Goal: Task Accomplishment & Management: Use online tool/utility

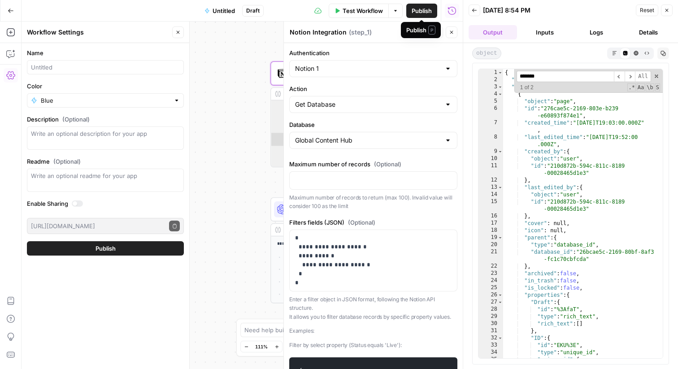
click at [414, 30] on div "Publish P" at bounding box center [420, 30] width 29 height 9
click at [423, 33] on span "Test" at bounding box center [418, 32] width 11 height 8
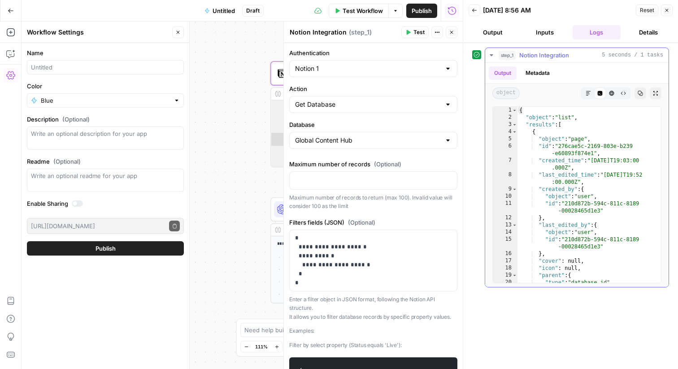
click at [652, 95] on button "Expand Output" at bounding box center [655, 93] width 12 height 12
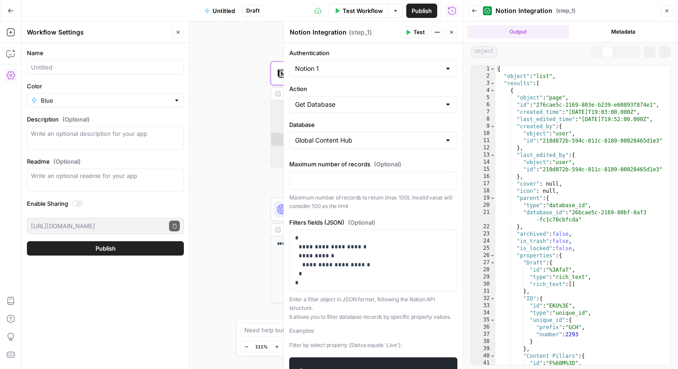
type textarea "**********"
click at [540, 200] on div "{ "object" : "list" , "results" : [ { "object" : "page" , "id" : "276cae5c-2169…" at bounding box center [582, 222] width 175 height 314
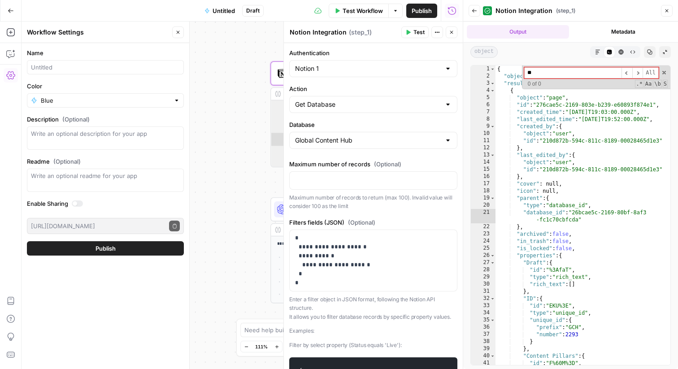
type input "***"
type textarea "**********"
click at [528, 166] on div "{ "object" : "list" , "results" : [ { "object" : "page" , "id" : "276cae5c-2169…" at bounding box center [582, 222] width 175 height 314
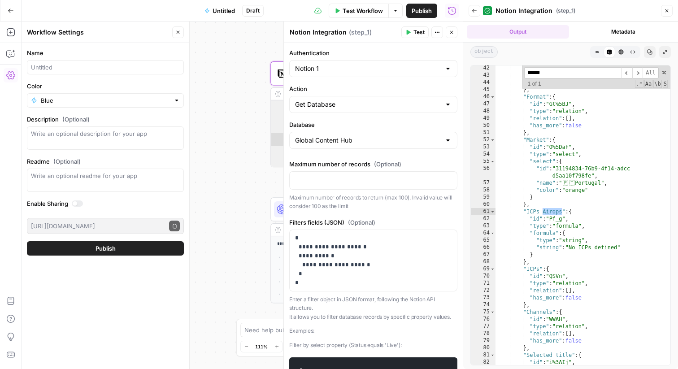
type input "******"
click at [408, 29] on button "Test" at bounding box center [414, 32] width 27 height 12
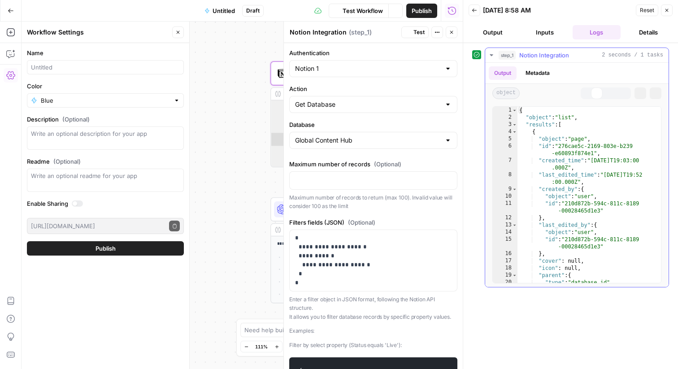
type textarea "**********"
click at [578, 197] on div "{ "object" : "list" , "results" : [ { "object" : "page" , "id" : "276cae5c-2169…" at bounding box center [588, 206] width 143 height 198
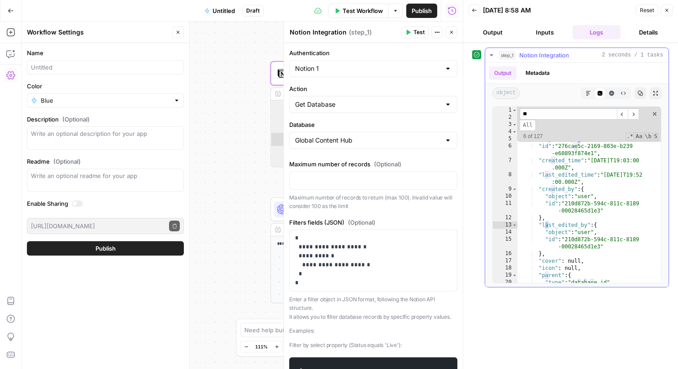
scroll to position [399, 0]
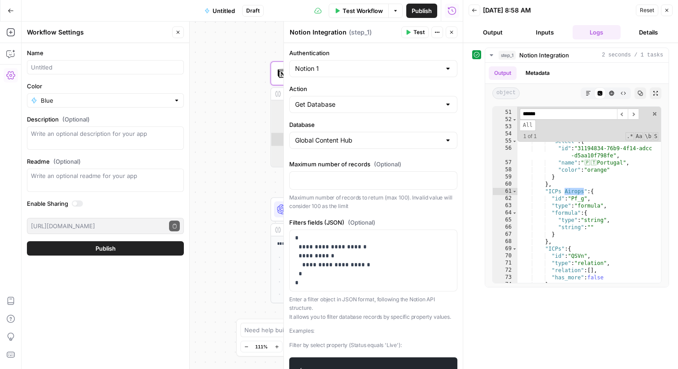
type input "******"
click at [419, 33] on span "Test" at bounding box center [418, 32] width 11 height 8
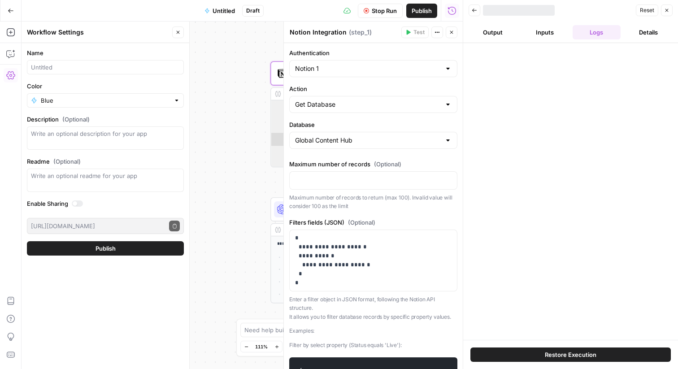
click at [581, 207] on div at bounding box center [570, 191] width 215 height 297
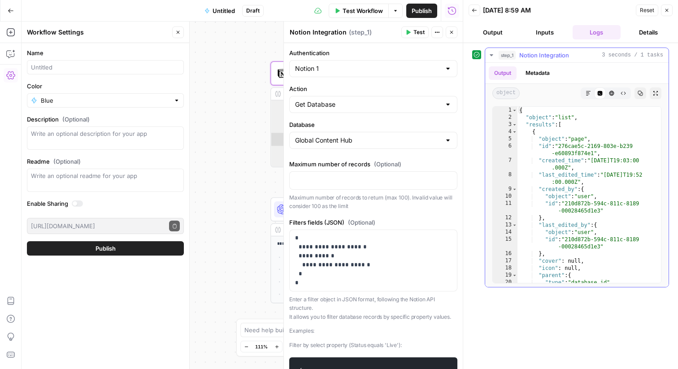
type textarea "**********"
click at [557, 195] on div "{ "object" : "list" , "results" : [ { "object" : "page" , "id" : "276cae5c-2169…" at bounding box center [588, 206] width 143 height 198
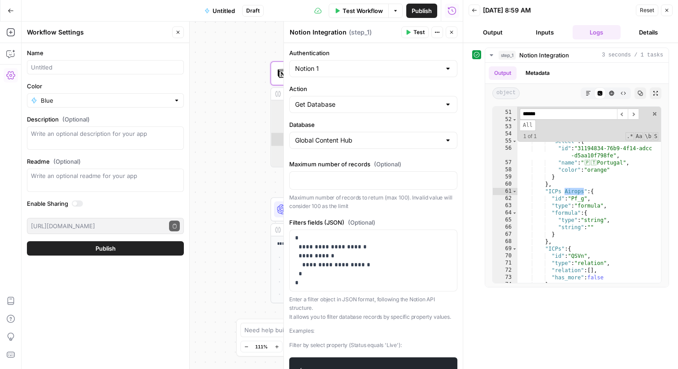
type input "******"
click at [416, 30] on div "Publish P" at bounding box center [421, 30] width 26 height 8
click at [410, 36] on button "Test" at bounding box center [414, 32] width 27 height 12
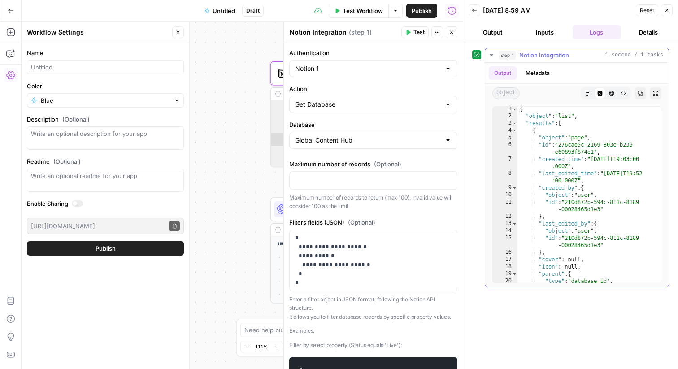
scroll to position [3, 0]
type textarea "**********"
click at [571, 232] on div "{ "object" : "list" , "results" : [ { "object" : "page" , "id" : "276cae5c-2169…" at bounding box center [588, 203] width 143 height 198
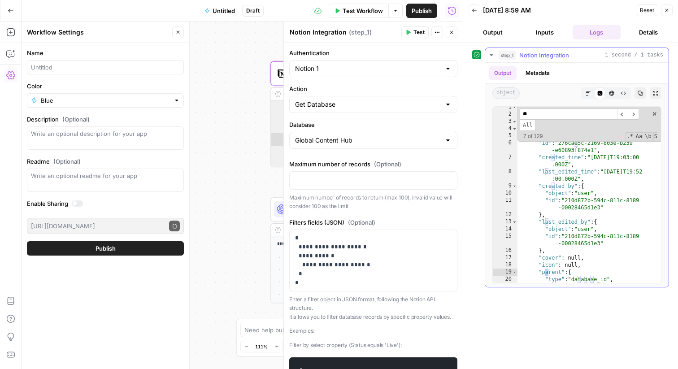
scroll to position [399, 0]
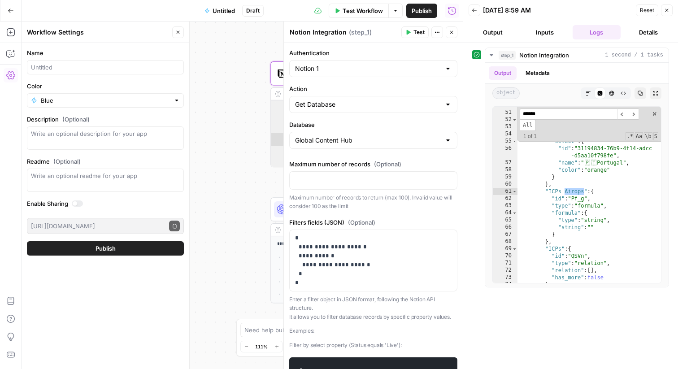
type input "******"
click at [412, 30] on button "Test" at bounding box center [414, 32] width 27 height 12
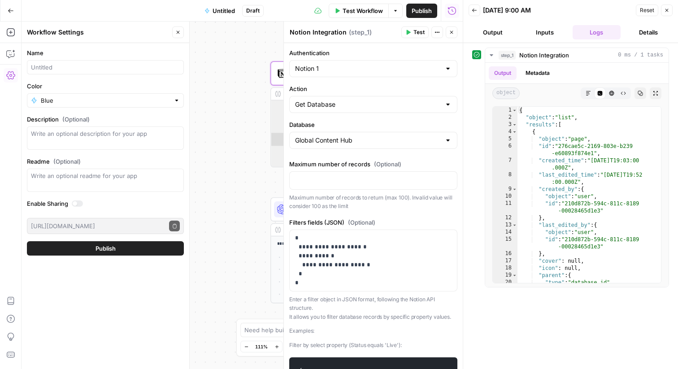
click at [494, 33] on button "Output" at bounding box center [492, 32] width 48 height 14
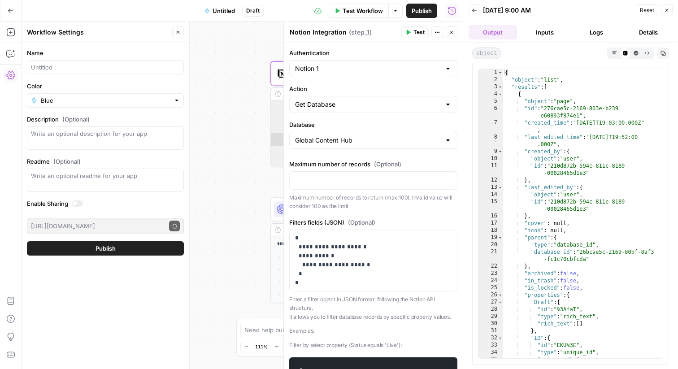
type textarea "**********"
click at [604, 212] on div "{ "object" : "list" , "results" : [ { "object" : "page" , "id" : "276cae5c-2169…" at bounding box center [583, 220] width 160 height 303
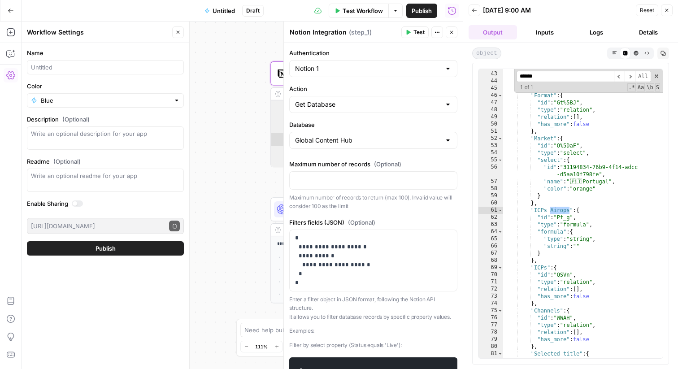
type input "******"
click at [418, 30] on span "Test" at bounding box center [418, 32] width 11 height 8
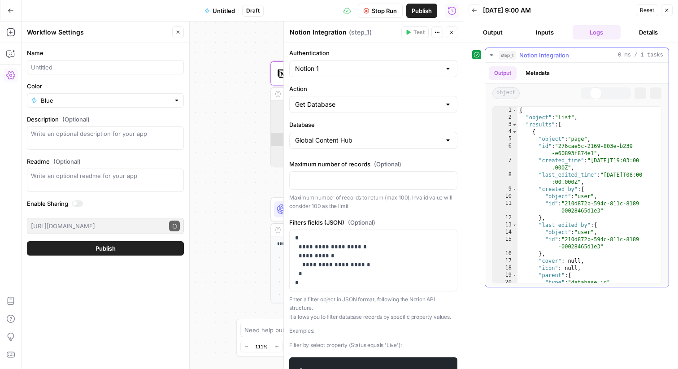
type textarea "**"
click at [598, 217] on div "{ "object" : "list" , "results" : [ { "object" : "page" , "id" : "276cae5c-2169…" at bounding box center [588, 206] width 143 height 198
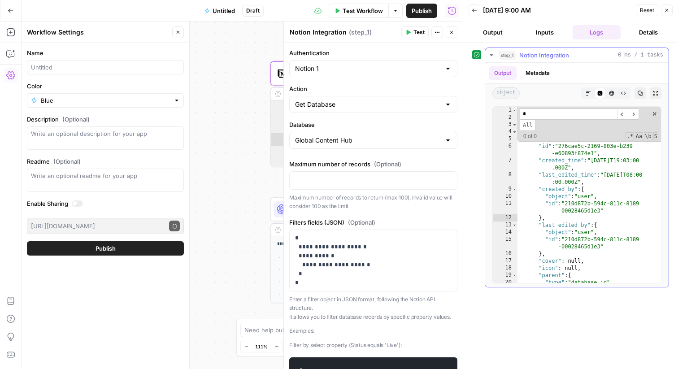
type input "**"
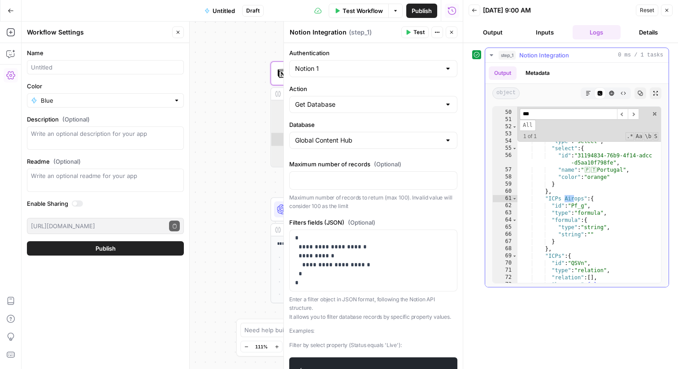
scroll to position [392, 0]
type input "******"
type textarea "**********"
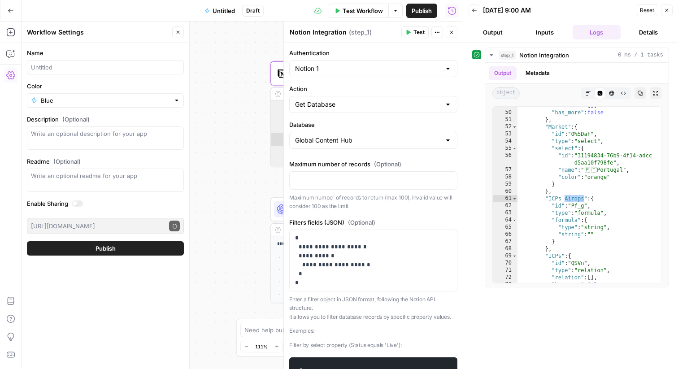
click at [666, 12] on icon "button" at bounding box center [666, 10] width 5 height 5
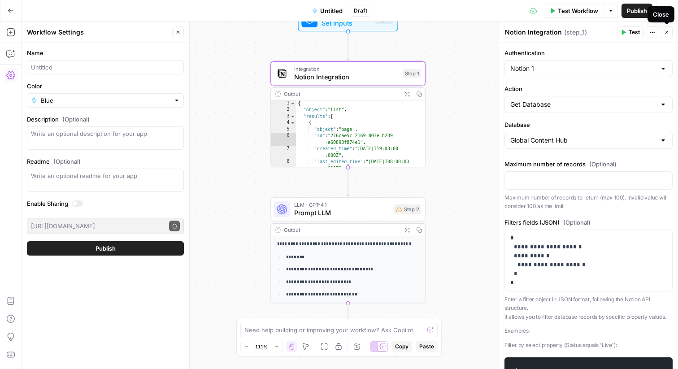
click at [663, 33] on button "Close" at bounding box center [667, 32] width 12 height 12
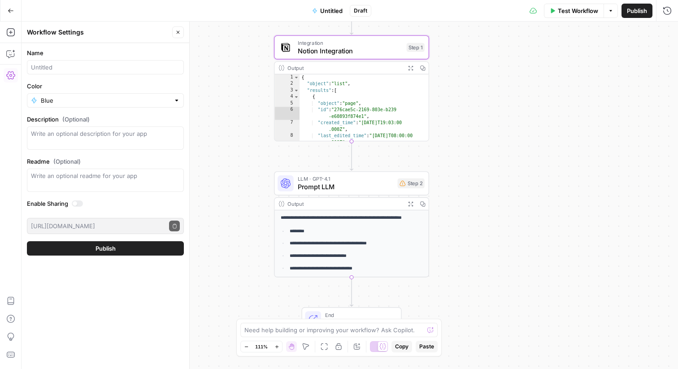
scroll to position [20, 0]
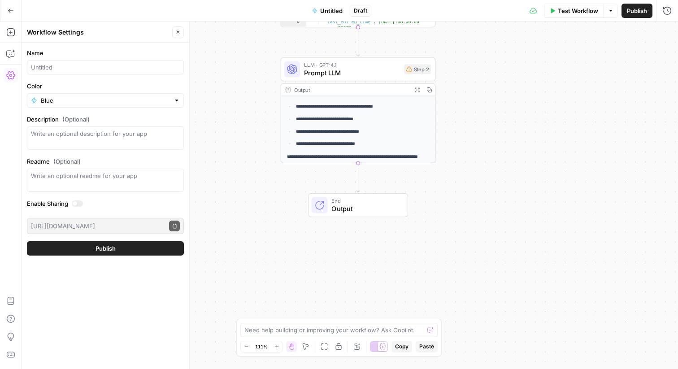
click at [342, 203] on span "Output" at bounding box center [365, 208] width 68 height 10
click at [528, 107] on label "Markdown" at bounding box center [588, 103] width 168 height 24
click at [528, 81] on label "Autodetect" at bounding box center [588, 72] width 168 height 25
click at [529, 129] on span "Code" at bounding box center [596, 132] width 137 height 9
click at [523, 73] on label "Autodetect" at bounding box center [588, 72] width 168 height 25
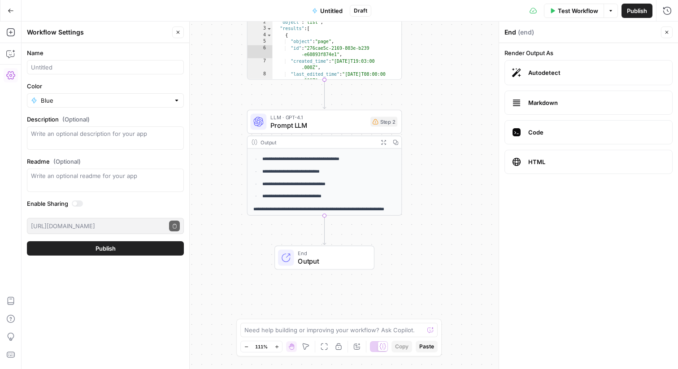
click at [580, 15] on button "Test Workflow" at bounding box center [574, 11] width 60 height 14
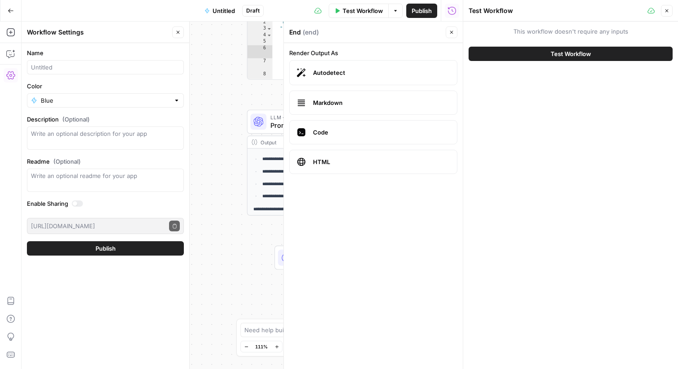
click at [518, 55] on button "Test Workflow" at bounding box center [570, 54] width 204 height 14
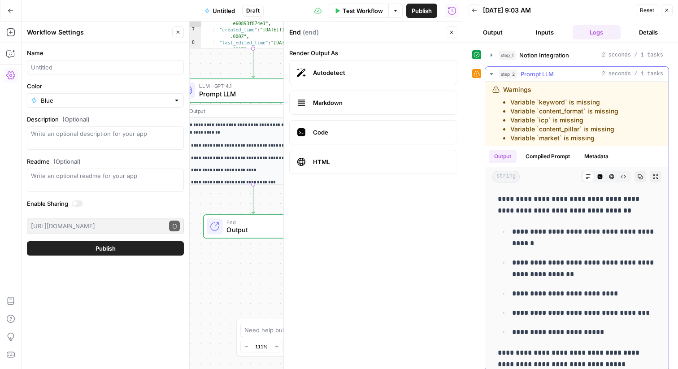
scroll to position [7, 0]
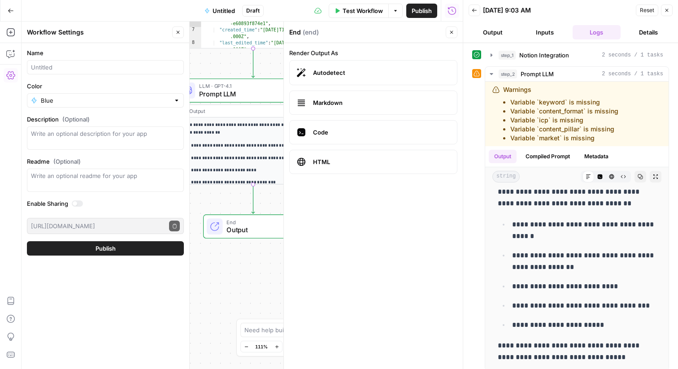
click at [201, 293] on div "**********" at bounding box center [242, 195] width 441 height 347
click at [447, 28] on button "Close" at bounding box center [451, 32] width 12 height 12
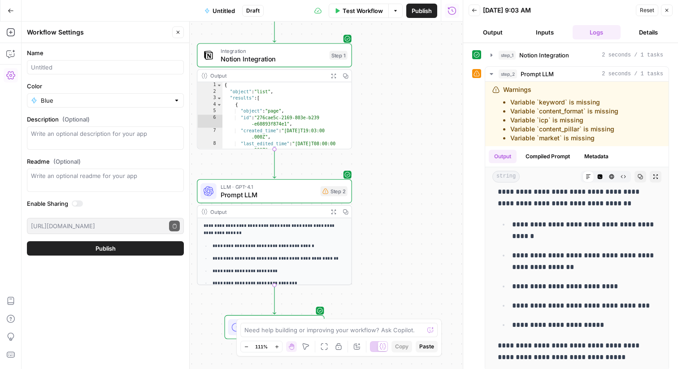
click at [291, 77] on div "Output" at bounding box center [267, 76] width 114 height 8
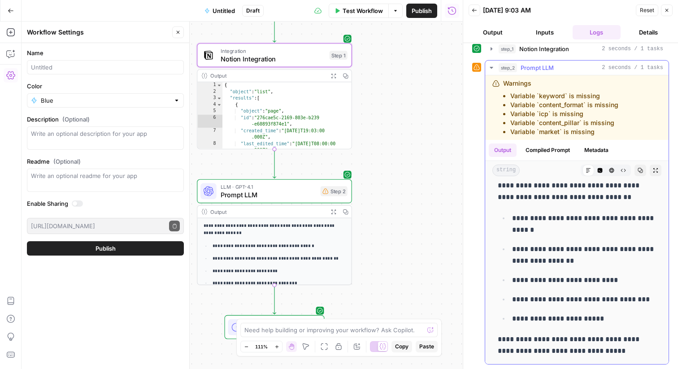
drag, startPoint x: 601, startPoint y: 133, endPoint x: 497, endPoint y: 81, distance: 117.0
click at [497, 81] on div "Warnings Variable `keyword` is missing Variable `content_format` is missing Var…" at bounding box center [565, 107] width 147 height 57
copy div "Warnings Variable `keyword` is missing Variable `content_format` is missing Var…"
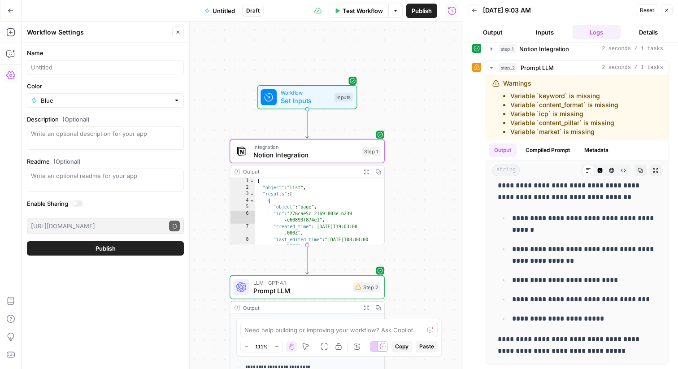
click at [311, 91] on span "Workflow" at bounding box center [305, 93] width 49 height 8
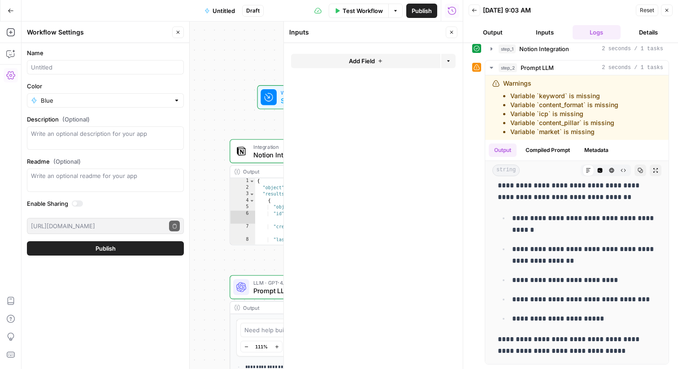
click at [364, 65] on button "Add Field" at bounding box center [365, 61] width 149 height 14
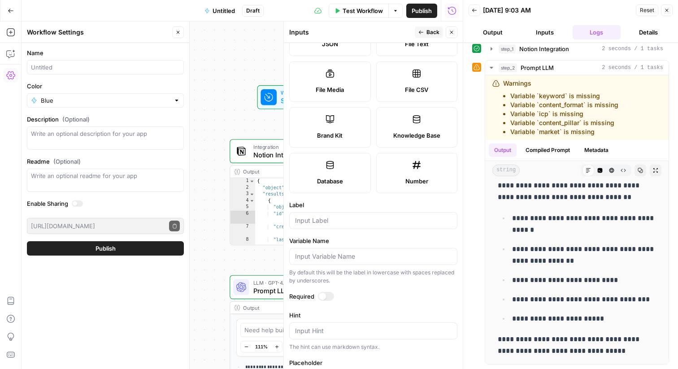
scroll to position [219, 0]
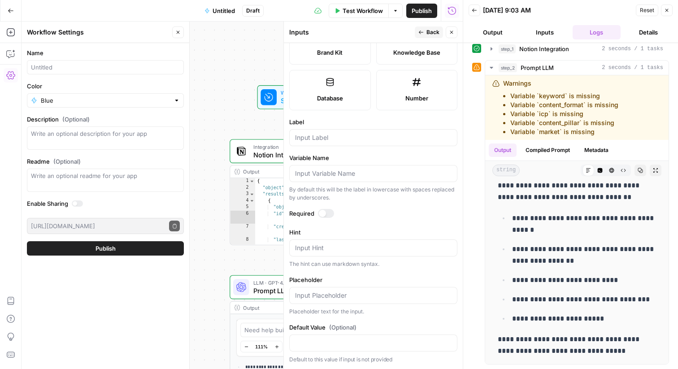
click at [450, 33] on icon "button" at bounding box center [451, 32] width 5 height 5
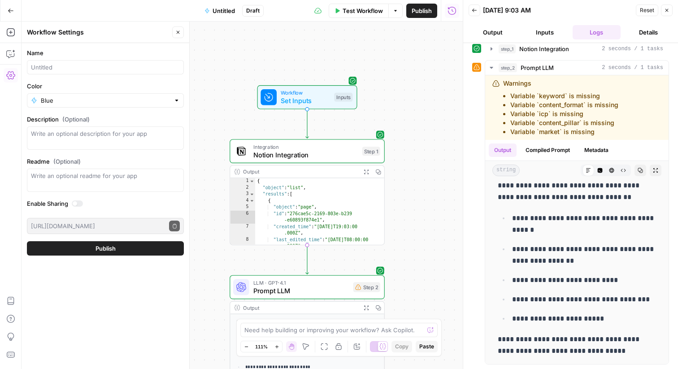
click at [665, 8] on icon "button" at bounding box center [666, 10] width 5 height 5
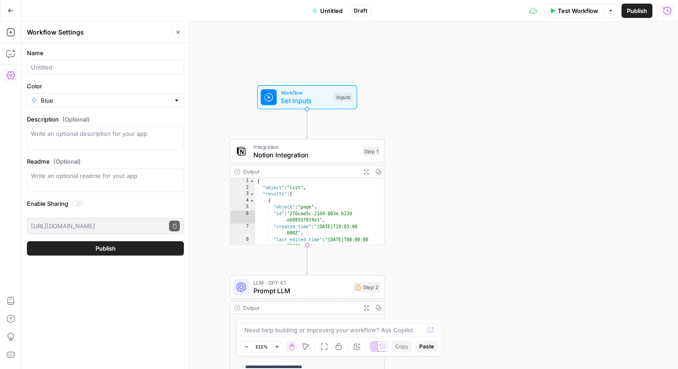
click at [182, 37] on button "Close" at bounding box center [178, 32] width 12 height 12
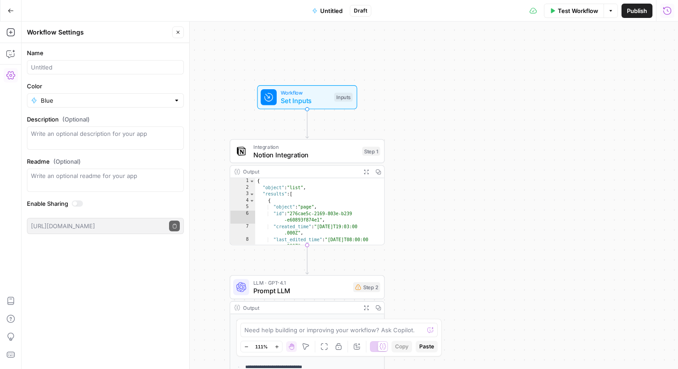
click at [11, 84] on div "Add Steps Copilot Settings AirOps Academy Help Give Feedback Shortcuts" at bounding box center [11, 195] width 22 height 347
click at [9, 304] on icon "button" at bounding box center [10, 300] width 9 height 9
click at [10, 57] on icon "button" at bounding box center [10, 54] width 8 height 7
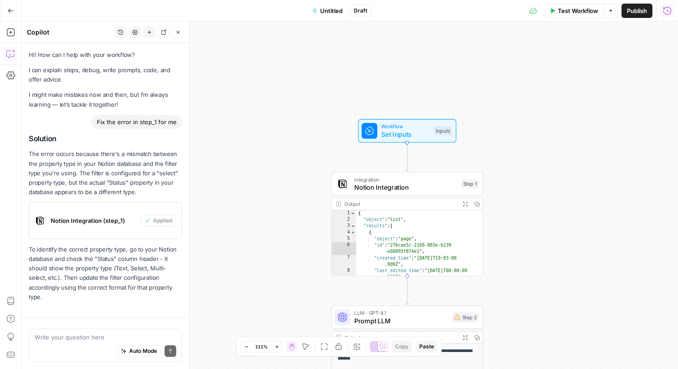
scroll to position [22, 0]
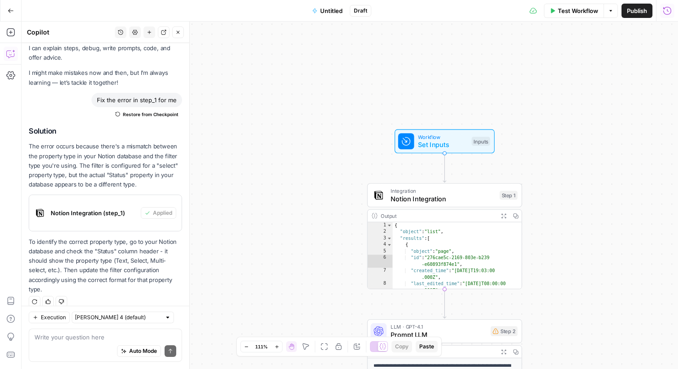
click at [99, 337] on textarea at bounding box center [106, 336] width 142 height 9
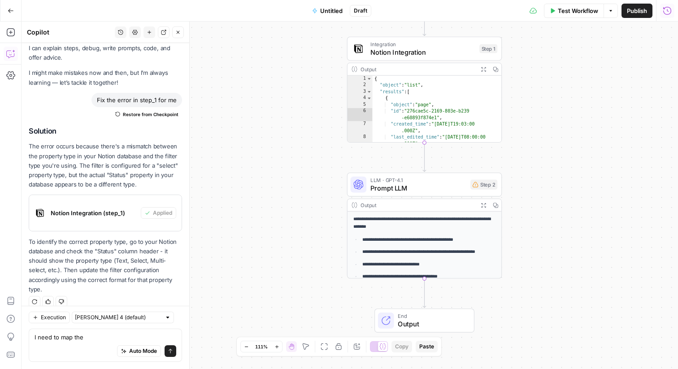
click at [403, 212] on div "**********" at bounding box center [424, 264] width 154 height 105
click at [416, 217] on p "**********" at bounding box center [424, 223] width 142 height 15
click at [426, 186] on span "Prompt LLM" at bounding box center [418, 188] width 96 height 10
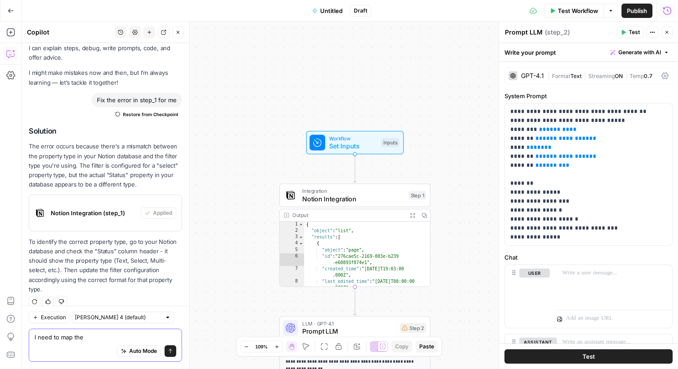
click at [108, 333] on textarea "I need to map the" at bounding box center [106, 336] width 142 height 9
type textarea "I need to map the variables, where can I do it?"
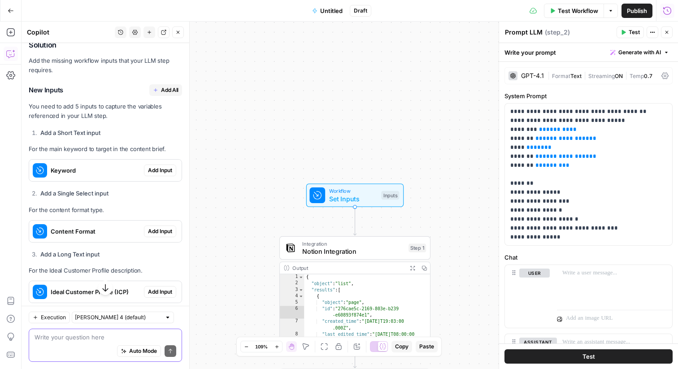
scroll to position [361, 0]
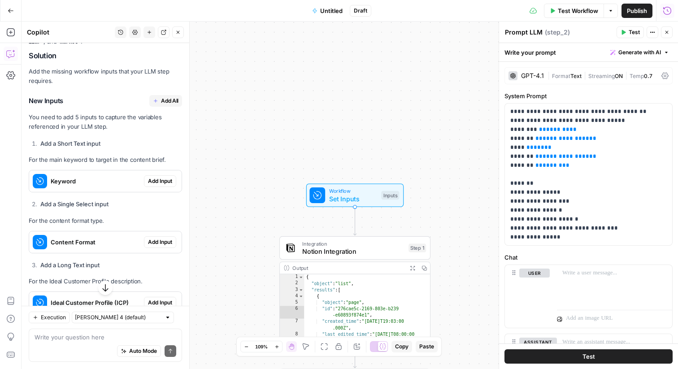
click at [160, 177] on span "Add Input" at bounding box center [160, 181] width 24 height 8
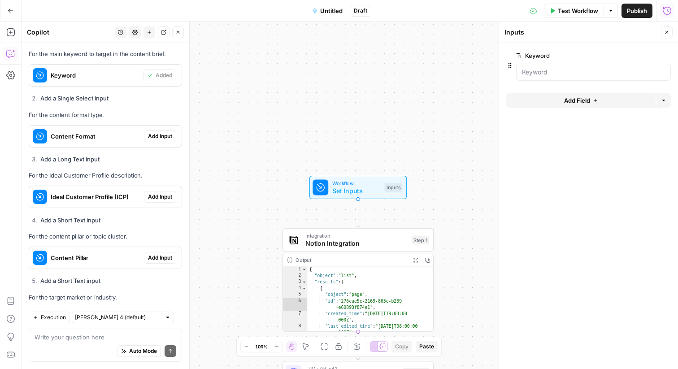
scroll to position [462, 0]
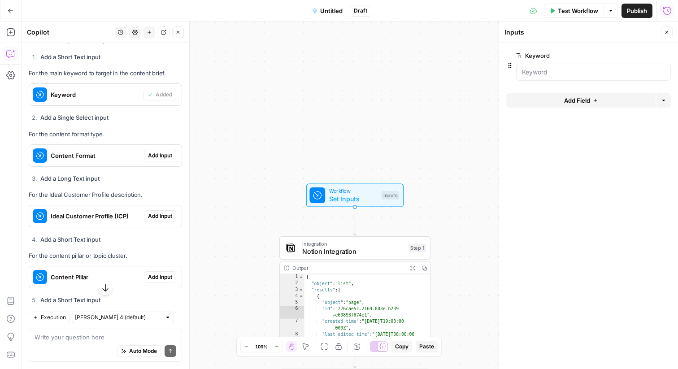
click at [160, 151] on span "Add Input" at bounding box center [160, 155] width 24 height 8
click at [159, 212] on span "Add Input" at bounding box center [160, 216] width 24 height 8
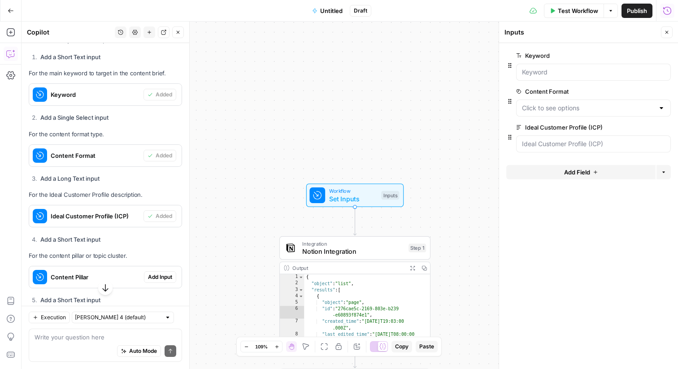
click at [160, 273] on span "Add Input" at bounding box center [160, 277] width 24 height 8
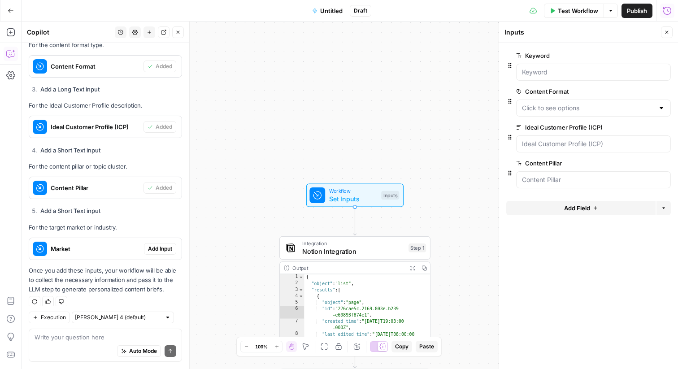
click at [153, 245] on span "Add Input" at bounding box center [160, 249] width 24 height 8
click at [561, 7] on span "Test Workflow" at bounding box center [577, 10] width 40 height 9
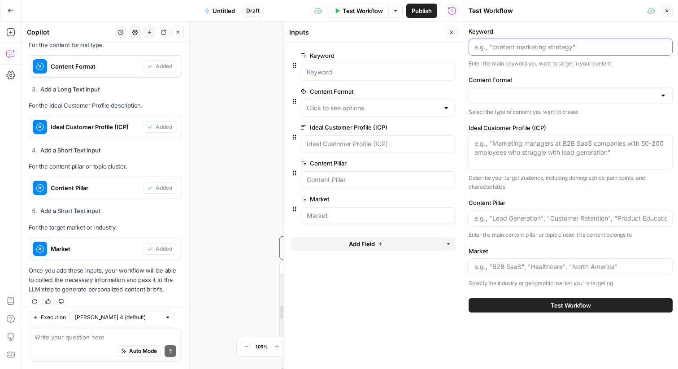
click at [489, 48] on input "Keyword" at bounding box center [570, 47] width 192 height 9
click at [667, 12] on icon "button" at bounding box center [666, 10] width 3 height 3
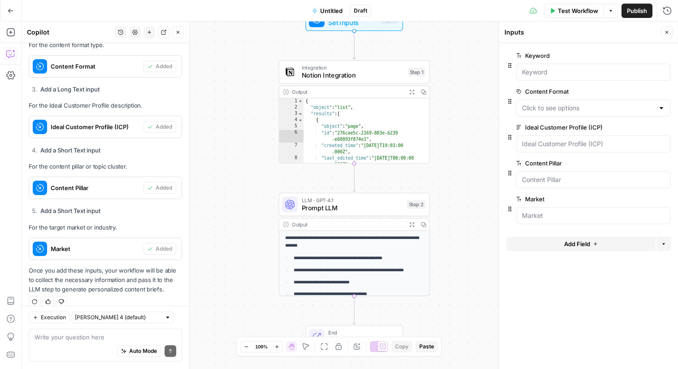
click at [11, 12] on icon "button" at bounding box center [11, 11] width 6 height 6
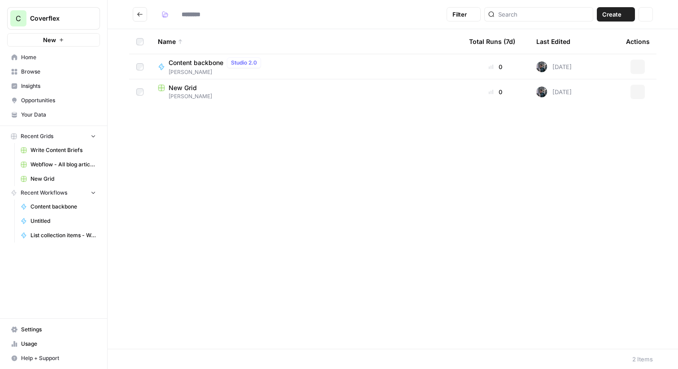
type input "*********"
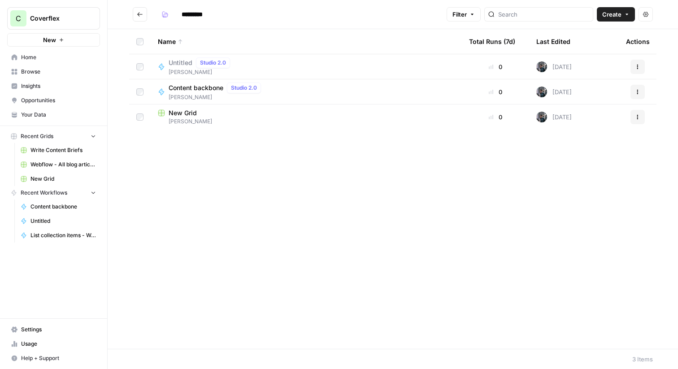
click at [31, 328] on span "Settings" at bounding box center [58, 329] width 75 height 8
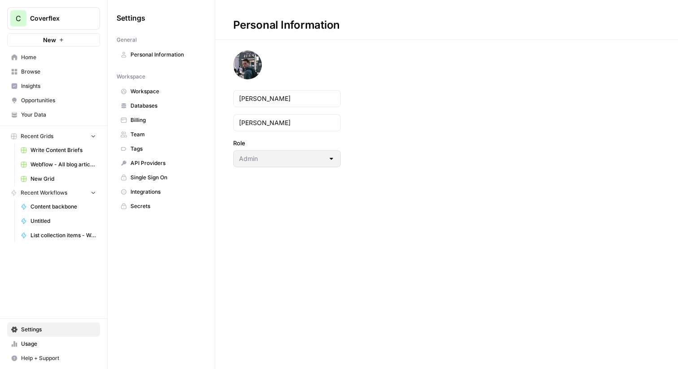
click at [35, 60] on span "Home" at bounding box center [58, 57] width 75 height 8
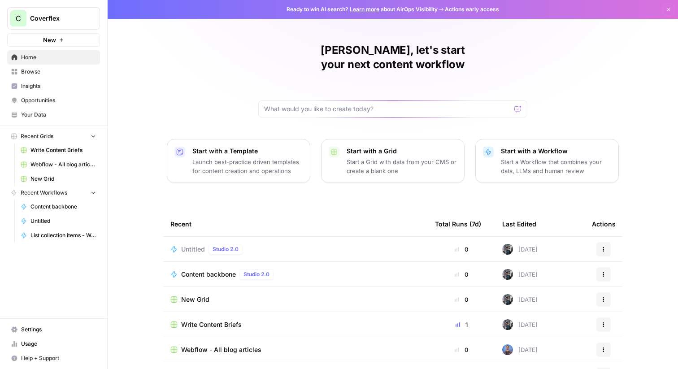
click at [54, 114] on span "Your Data" at bounding box center [58, 115] width 75 height 8
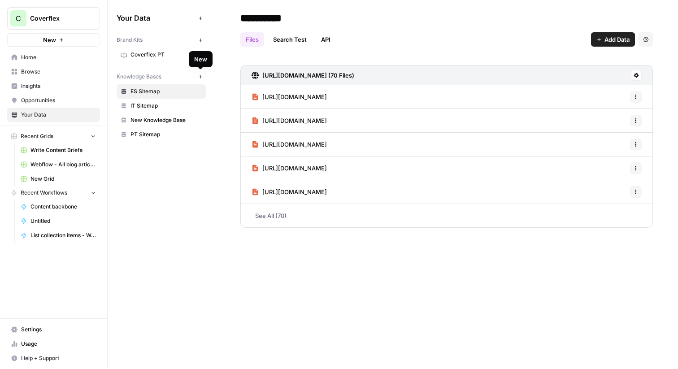
click at [197, 78] on button "New" at bounding box center [200, 76] width 11 height 11
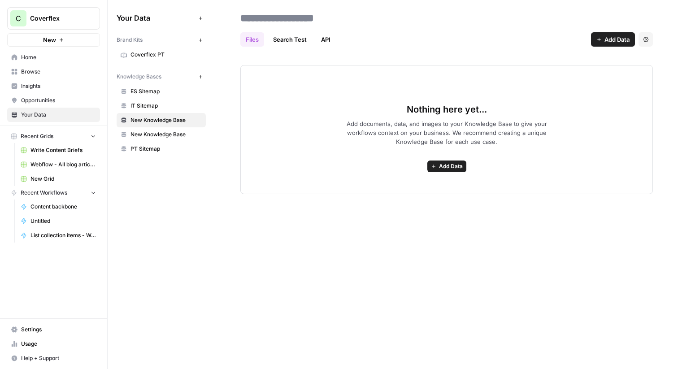
click at [443, 171] on button "Add Data" at bounding box center [446, 166] width 39 height 12
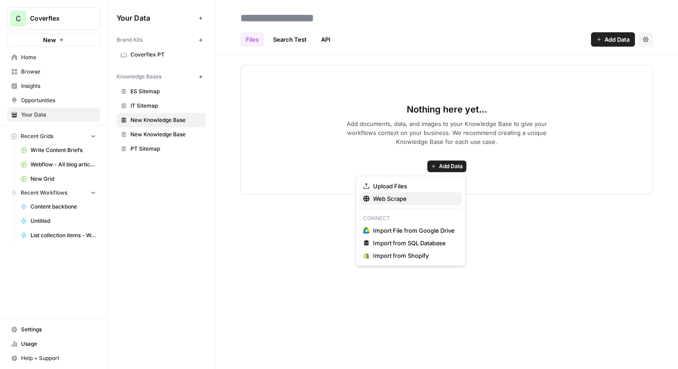
click at [407, 199] on span "Web Scrape" at bounding box center [414, 198] width 82 height 9
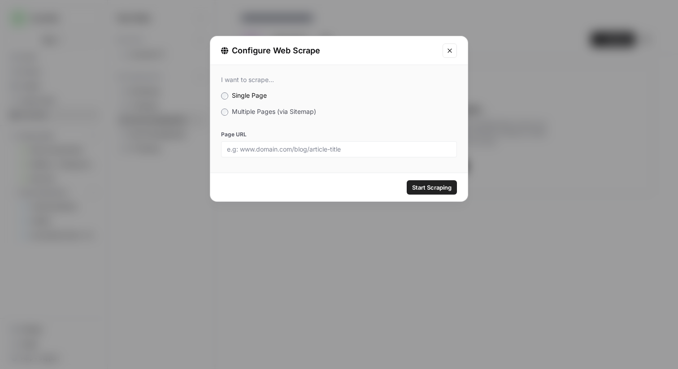
click at [449, 46] on button "Close modal" at bounding box center [449, 50] width 14 height 14
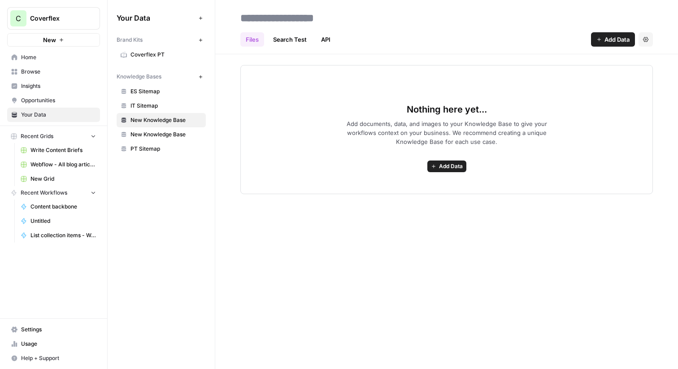
click at [612, 42] on span "Add Data" at bounding box center [616, 39] width 25 height 9
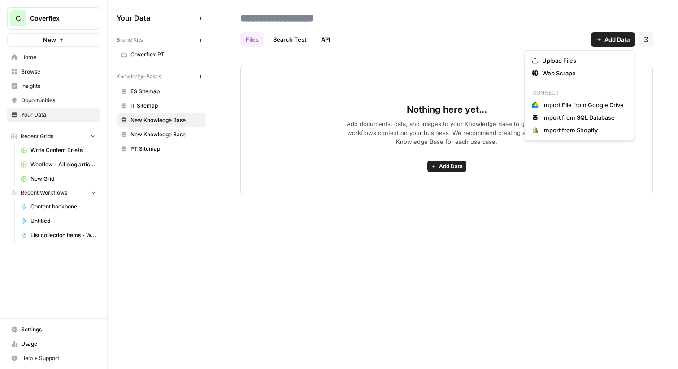
click at [463, 95] on div "Nothing here yet... Add documents, data, and images to your Knowledge Base to g…" at bounding box center [446, 129] width 412 height 129
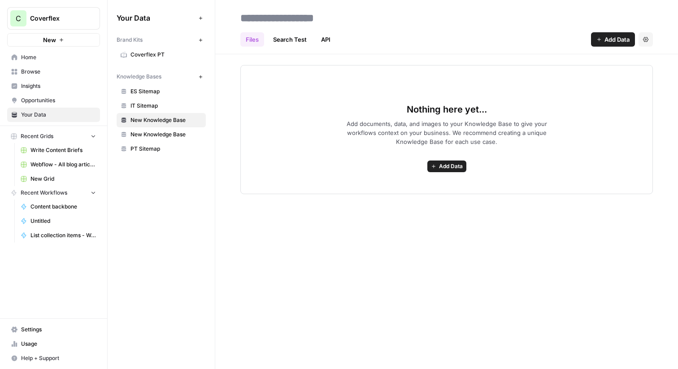
click at [648, 37] on icon "button" at bounding box center [645, 39] width 5 height 5
click at [325, 12] on input at bounding box center [308, 18] width 143 height 18
click at [443, 163] on span "Add Data" at bounding box center [451, 166] width 24 height 8
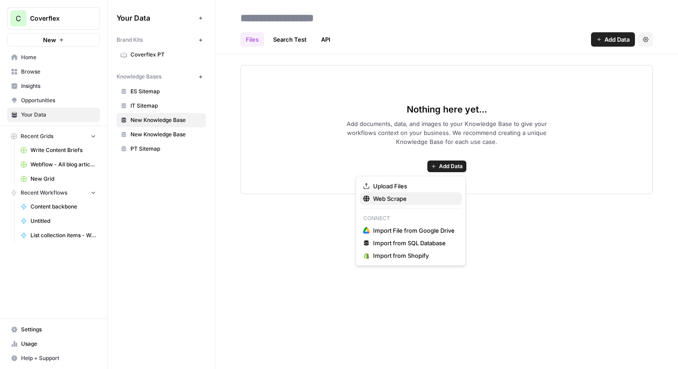
click at [403, 195] on span "Web Scrape" at bounding box center [414, 198] width 82 height 9
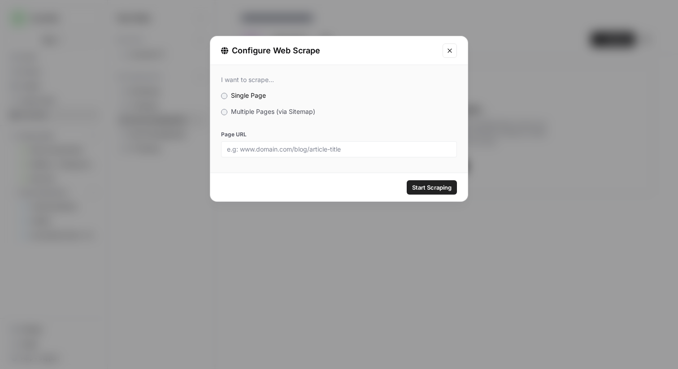
click at [269, 153] on div at bounding box center [339, 149] width 236 height 16
click at [242, 104] on div "I want to scrape... Single Page Multiple Pages (via Sitemap) Page URL" at bounding box center [338, 116] width 257 height 103
click at [241, 109] on span "Multiple Pages (via Sitemap)" at bounding box center [273, 112] width 84 height 8
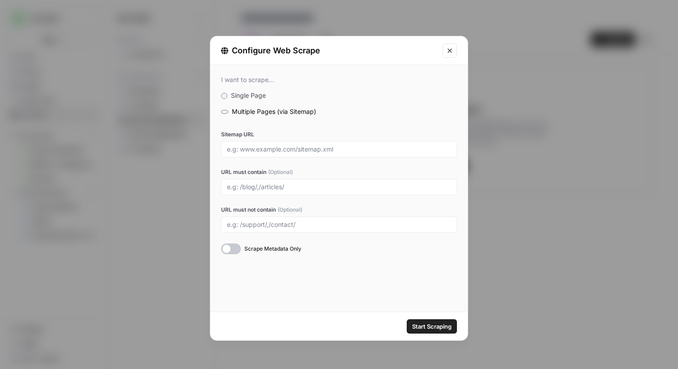
click at [229, 81] on div "I want to scrape..." at bounding box center [339, 80] width 236 height 8
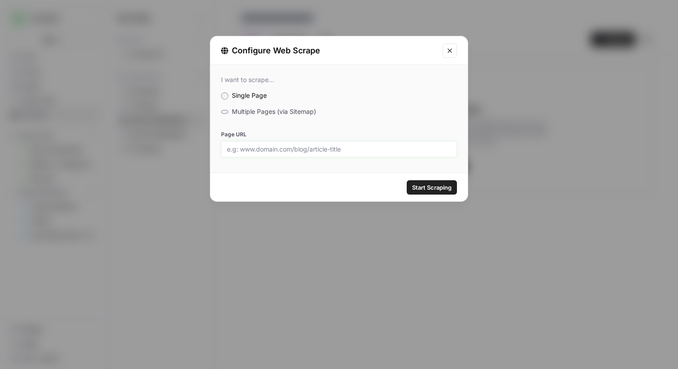
click at [270, 151] on input "Page URL" at bounding box center [339, 149] width 224 height 8
paste input "[URL][DOMAIN_NAME]"
type input "[URL][DOMAIN_NAME]"
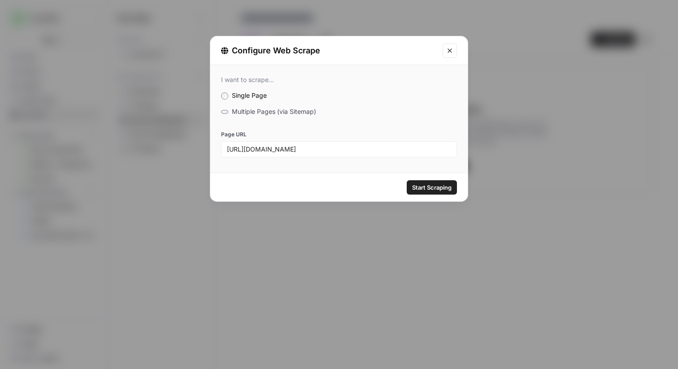
click at [438, 189] on span "Start Scraping" at bounding box center [431, 187] width 39 height 9
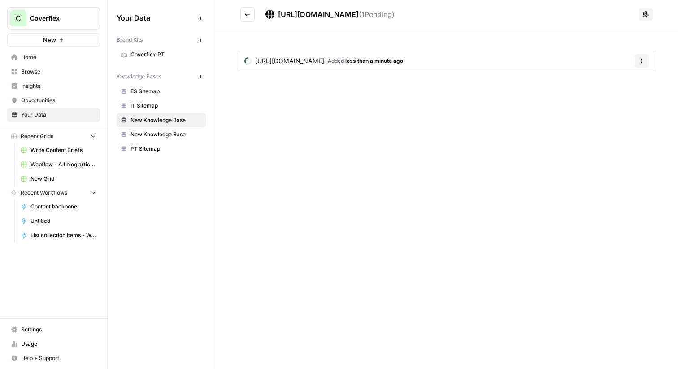
click at [175, 131] on span "New Knowledge Base" at bounding box center [165, 134] width 71 height 8
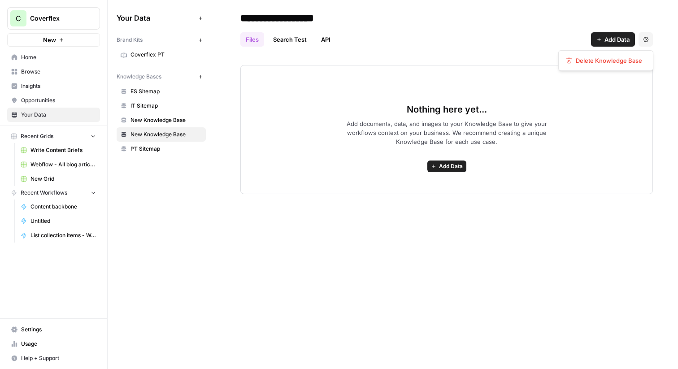
click at [642, 42] on button "Settings" at bounding box center [645, 39] width 14 height 14
click at [605, 65] on button "Delete Knowledge Base" at bounding box center [605, 60] width 87 height 13
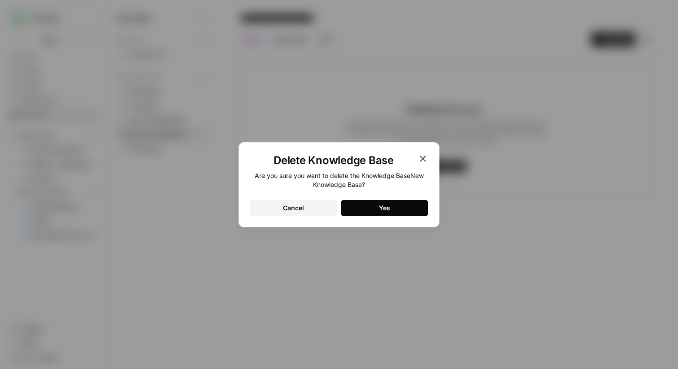
click at [380, 207] on div "Yes" at bounding box center [384, 207] width 11 height 9
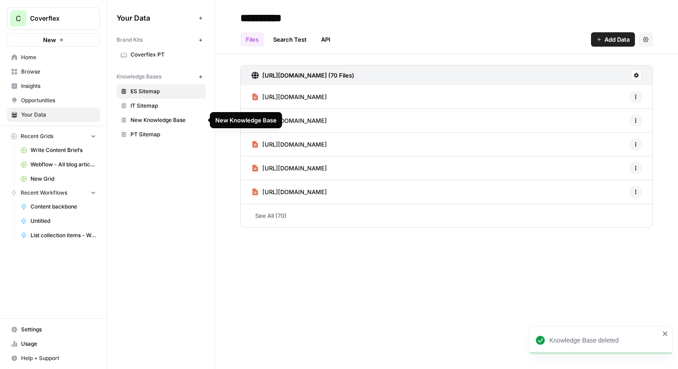
click at [162, 119] on span "New Knowledge Base" at bounding box center [165, 120] width 71 height 8
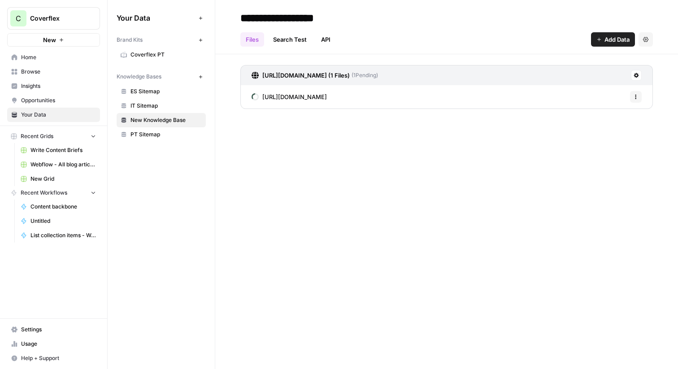
click at [135, 104] on span "IT Sitemap" at bounding box center [165, 106] width 71 height 8
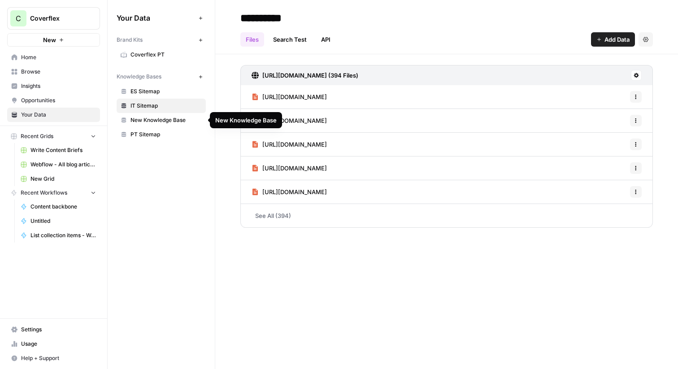
click at [145, 120] on span "New Knowledge Base" at bounding box center [165, 120] width 71 height 8
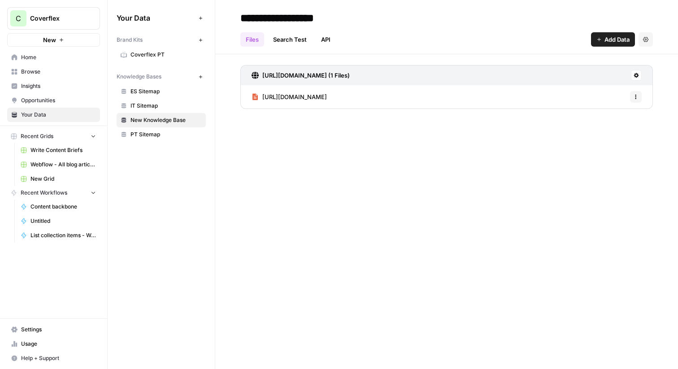
click at [630, 92] on button "Options" at bounding box center [636, 97] width 12 height 12
click at [327, 92] on span "[URL][DOMAIN_NAME]" at bounding box center [294, 96] width 65 height 9
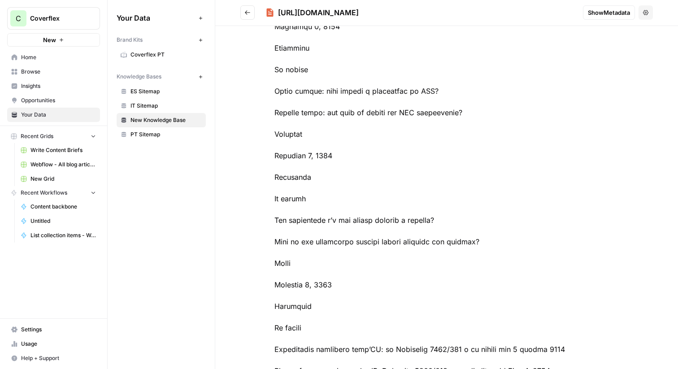
scroll to position [912, 0]
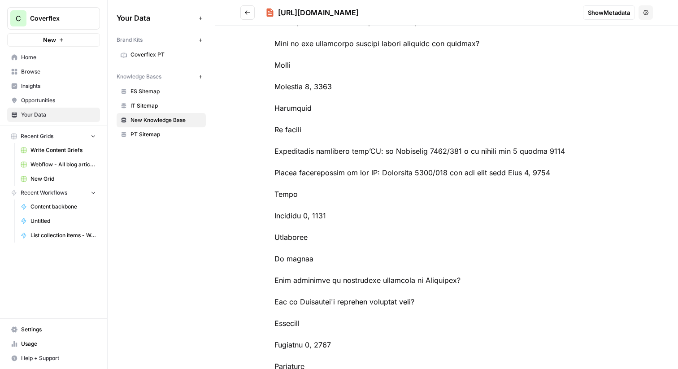
click at [249, 10] on icon "Go back" at bounding box center [247, 12] width 6 height 6
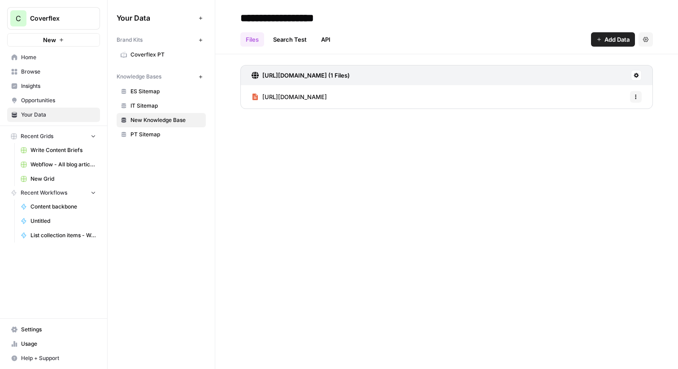
click at [638, 96] on icon "button" at bounding box center [635, 96] width 5 height 5
click at [642, 40] on button "Settings" at bounding box center [645, 39] width 14 height 14
click at [615, 60] on span "Delete Knowledge Base" at bounding box center [608, 60] width 66 height 9
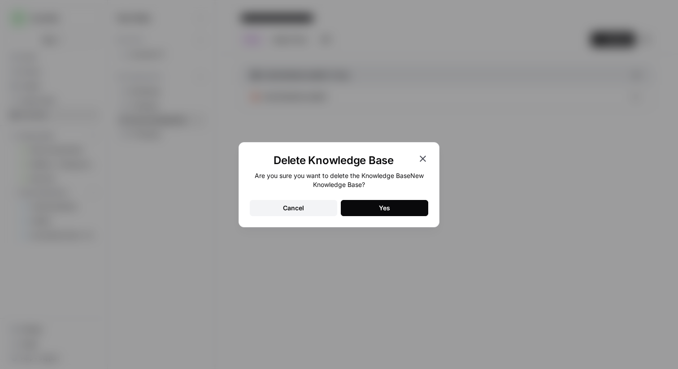
click at [389, 201] on button "Yes" at bounding box center [384, 208] width 87 height 16
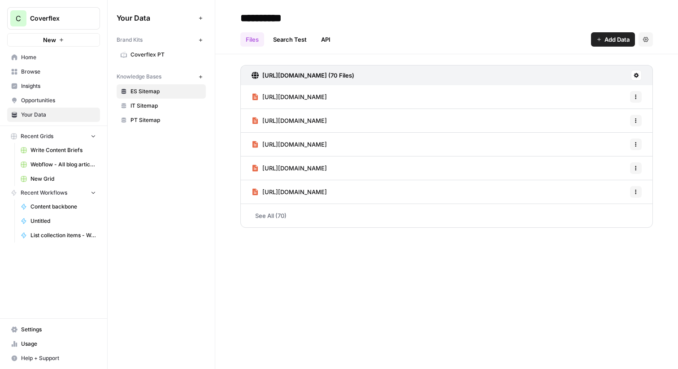
click at [45, 204] on span "Content backbone" at bounding box center [62, 207] width 65 height 8
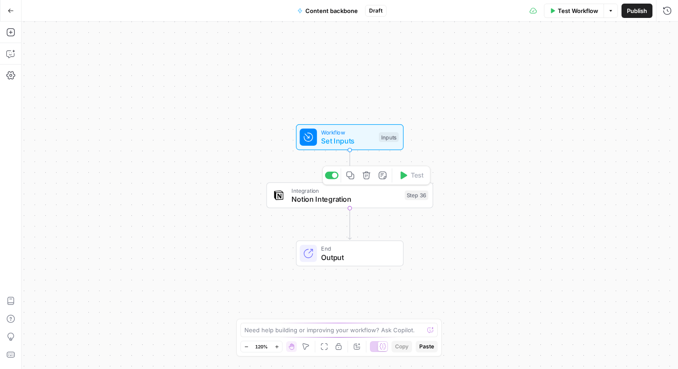
click at [322, 201] on span "Notion Integration" at bounding box center [345, 199] width 108 height 11
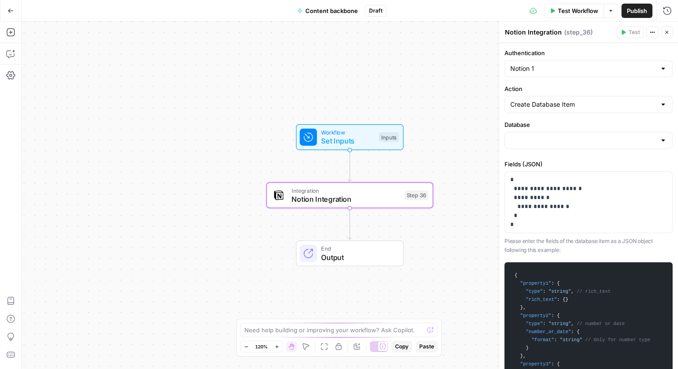
type input "Global Content Hub"
click at [10, 16] on button "Go Back" at bounding box center [11, 11] width 16 height 16
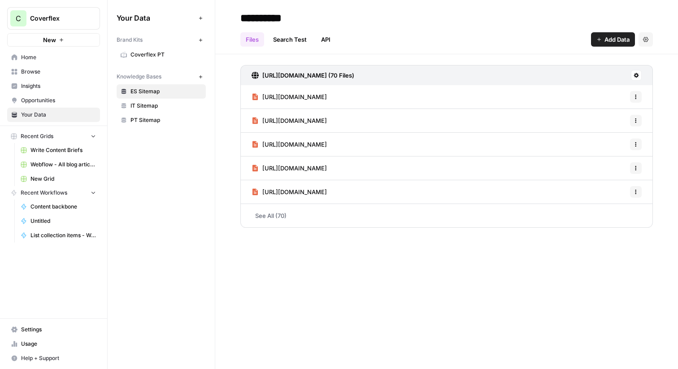
click at [32, 69] on span "Browse" at bounding box center [58, 72] width 75 height 8
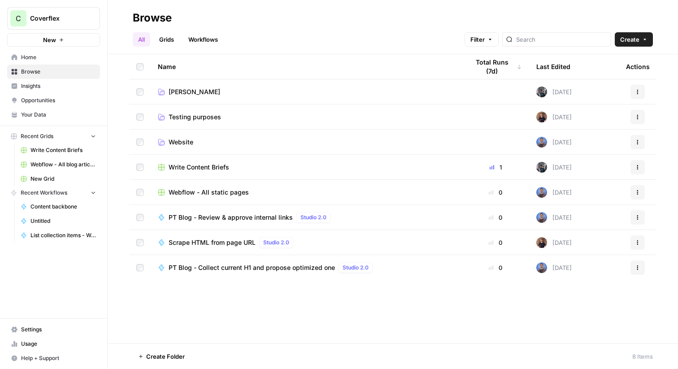
click at [171, 39] on link "Grids" at bounding box center [167, 39] width 26 height 14
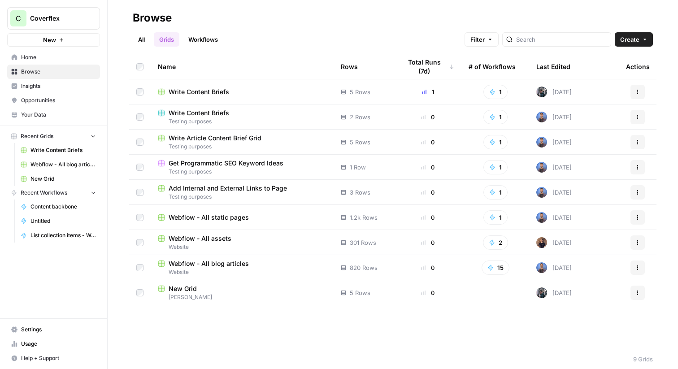
click at [142, 42] on link "All" at bounding box center [141, 39] width 17 height 14
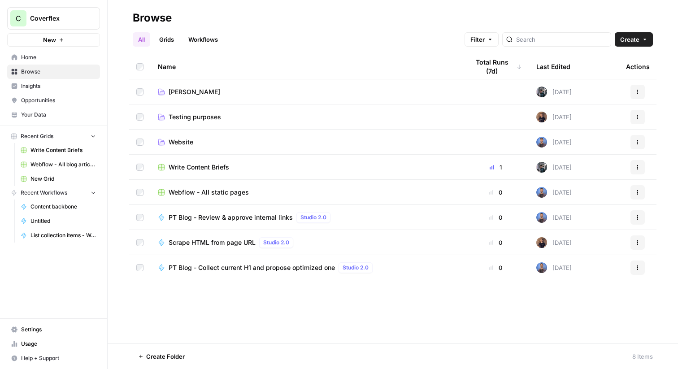
click at [209, 93] on link "[PERSON_NAME]" at bounding box center [306, 91] width 297 height 9
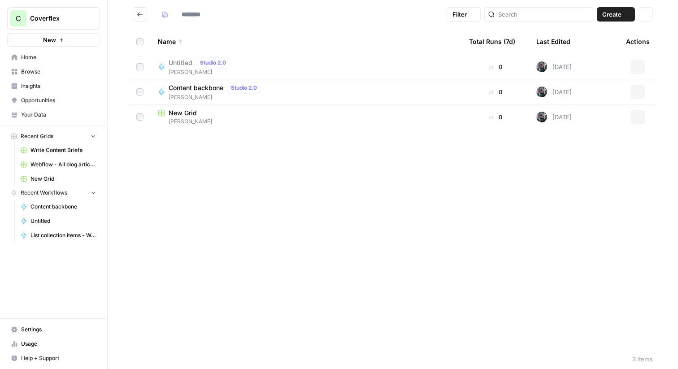
type input "*********"
click at [621, 12] on span "Create" at bounding box center [611, 14] width 19 height 9
click at [584, 37] on span "Grid" at bounding box center [598, 35] width 50 height 9
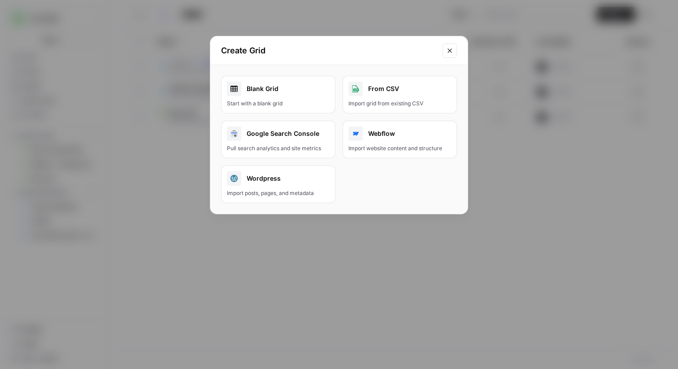
click at [268, 102] on div "Start with a blank grid" at bounding box center [278, 103] width 103 height 8
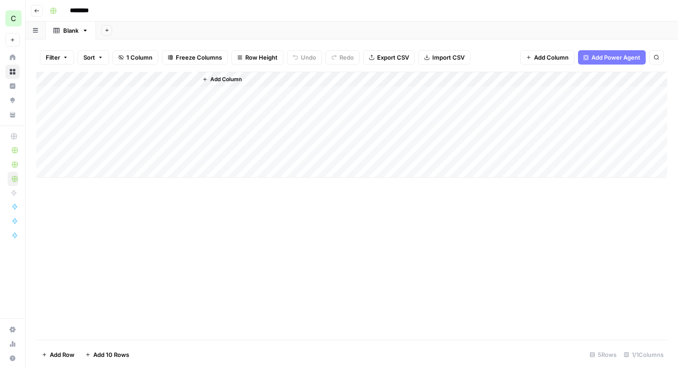
click at [86, 13] on input "********" at bounding box center [91, 11] width 50 height 14
type input "**********"
click at [205, 80] on icon "button" at bounding box center [204, 79] width 5 height 5
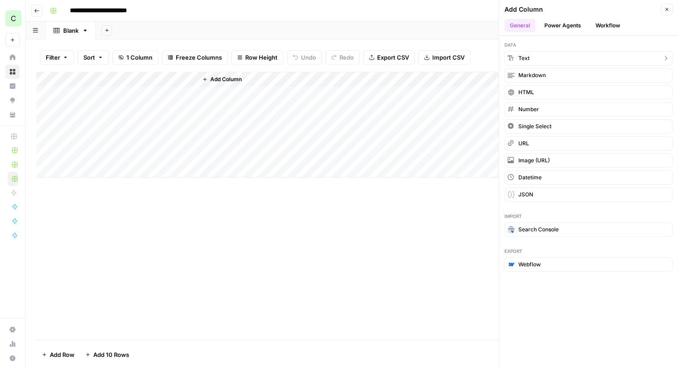
click at [564, 60] on button "Text" at bounding box center [588, 58] width 168 height 14
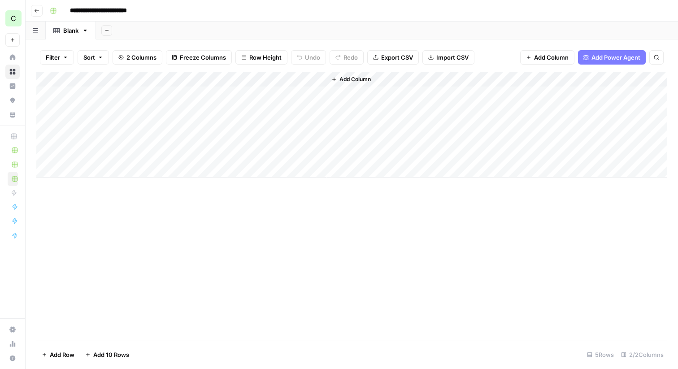
click at [240, 75] on div "Add Column" at bounding box center [351, 125] width 630 height 106
click at [229, 97] on input "New Column" at bounding box center [250, 100] width 91 height 9
type input "Keyword/Topic"
click at [334, 80] on icon "button" at bounding box center [333, 79] width 5 height 5
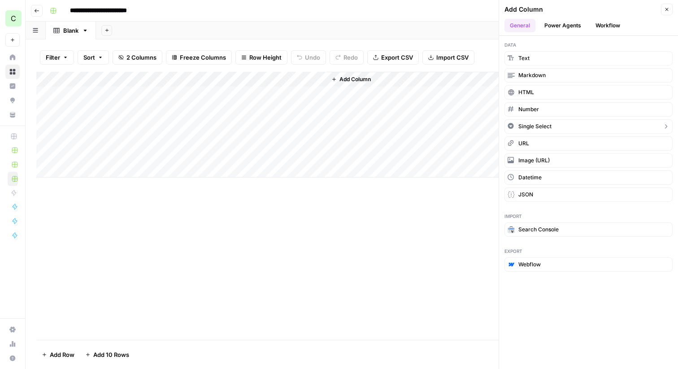
click at [544, 121] on button "Single Select" at bounding box center [588, 126] width 168 height 14
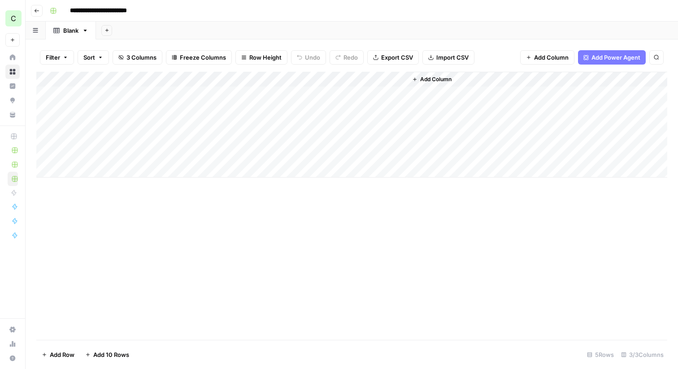
click at [365, 81] on div "Add Column" at bounding box center [351, 125] width 630 height 106
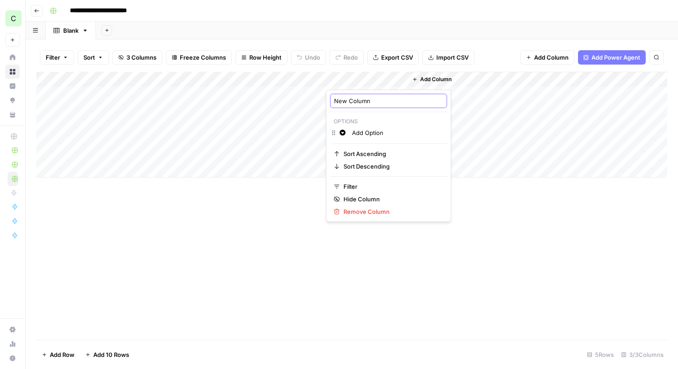
click at [358, 100] on input "New Column" at bounding box center [388, 100] width 109 height 9
type input "Market"
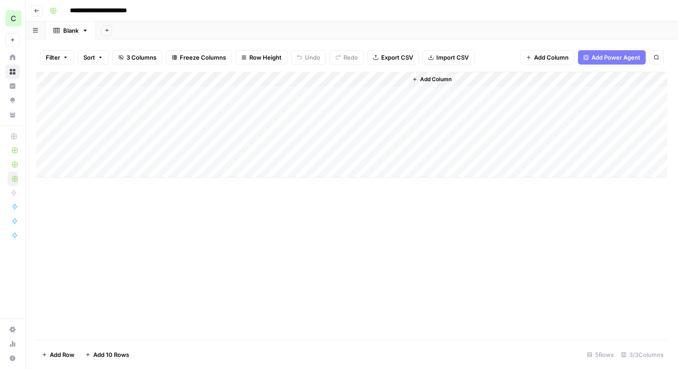
click at [369, 86] on div "Add Column" at bounding box center [351, 125] width 630 height 106
click at [365, 79] on div "Add Column" at bounding box center [351, 125] width 630 height 106
click at [364, 131] on input "Add Option" at bounding box center [397, 132] width 91 height 9
click at [344, 79] on div "Add Column" at bounding box center [351, 125] width 630 height 106
click at [361, 128] on div "Add Option" at bounding box center [397, 133] width 95 height 10
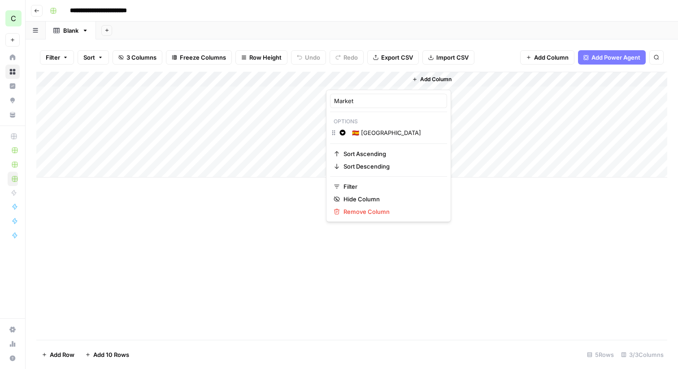
type input "🇪🇸 [GEOGRAPHIC_DATA]"
click at [375, 103] on input "Market" at bounding box center [388, 100] width 109 height 9
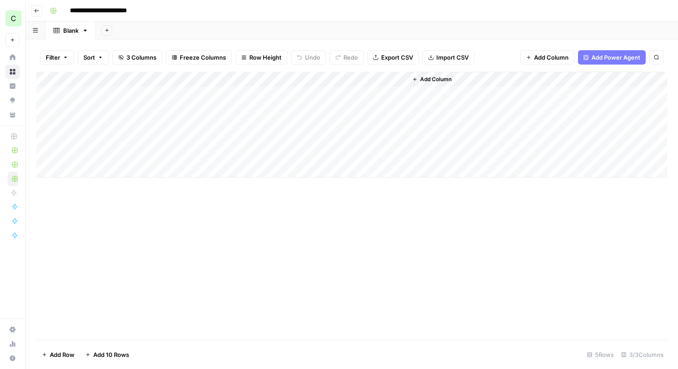
click at [356, 80] on div "Add Column" at bounding box center [351, 125] width 630 height 106
click at [374, 132] on input "Add Option" at bounding box center [397, 132] width 91 height 9
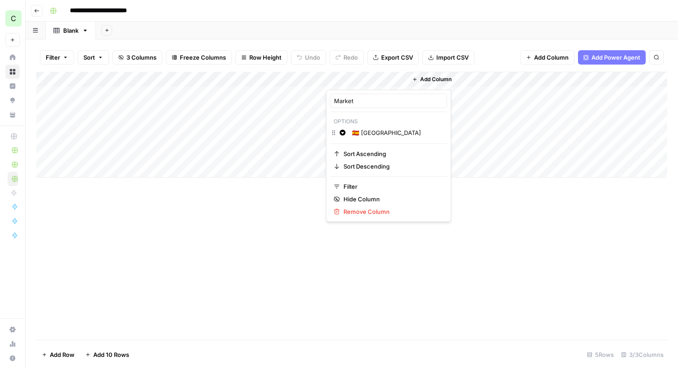
type input "🇪🇸 [GEOGRAPHIC_DATA]"
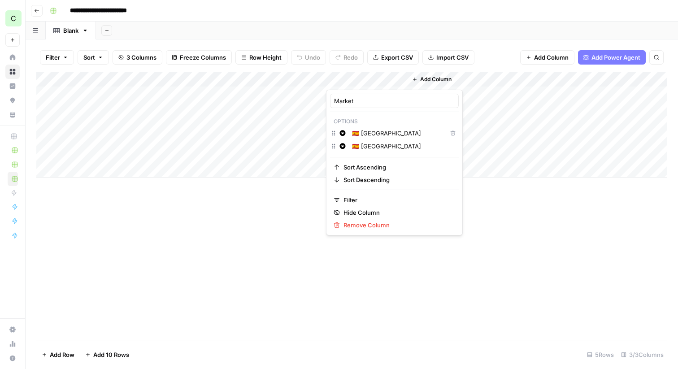
click at [384, 146] on input "🇪🇸 [GEOGRAPHIC_DATA]" at bounding box center [403, 146] width 103 height 9
type input "🇵🇹 [GEOGRAPHIC_DATA]"
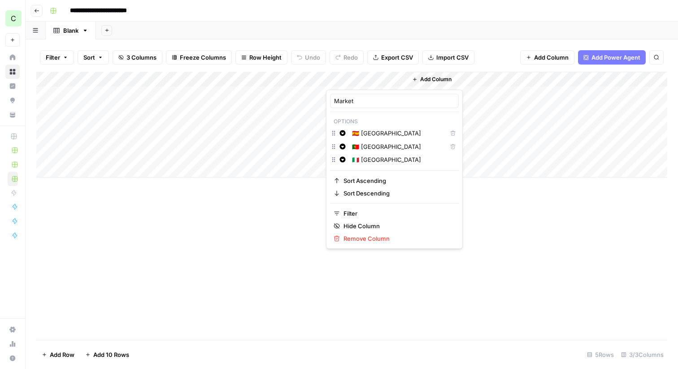
type input "🇮🇹 [GEOGRAPHIC_DATA]"
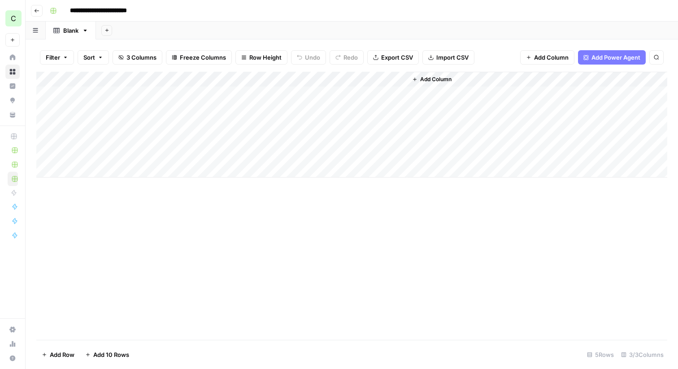
click at [227, 263] on div "Add Column" at bounding box center [351, 206] width 630 height 268
click at [301, 248] on div "Add Column" at bounding box center [351, 206] width 630 height 268
click at [413, 78] on icon "button" at bounding box center [414, 79] width 5 height 5
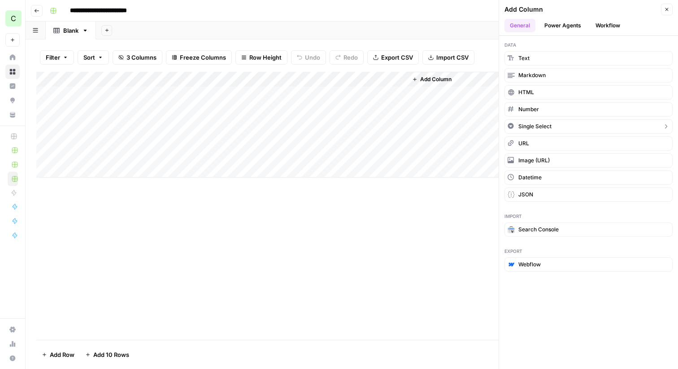
click at [538, 126] on span "Single Select" at bounding box center [534, 126] width 33 height 8
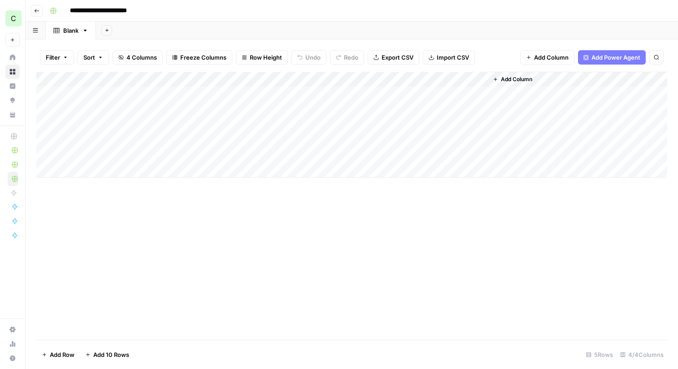
click at [436, 82] on div "Add Column" at bounding box center [351, 125] width 630 height 106
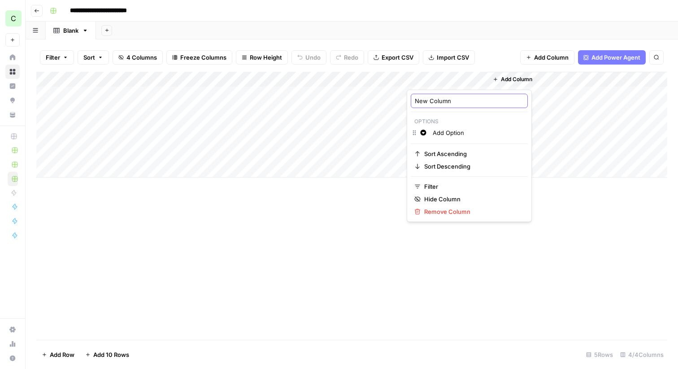
click at [430, 103] on input "New Column" at bounding box center [469, 100] width 109 height 9
type input "Content Format"
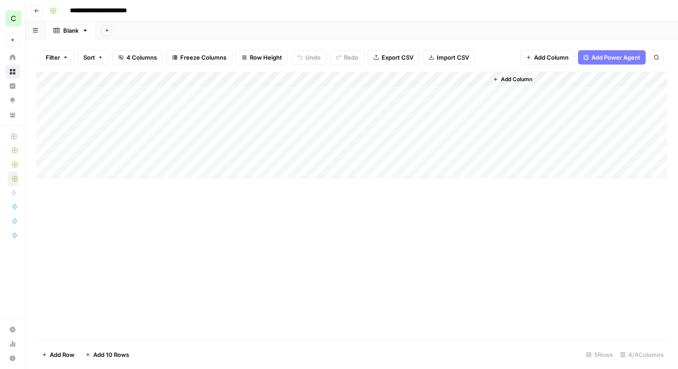
click at [443, 84] on div "Add Column" at bounding box center [351, 125] width 630 height 106
click at [454, 134] on input "Add Option" at bounding box center [477, 132] width 91 height 9
type input "Article"
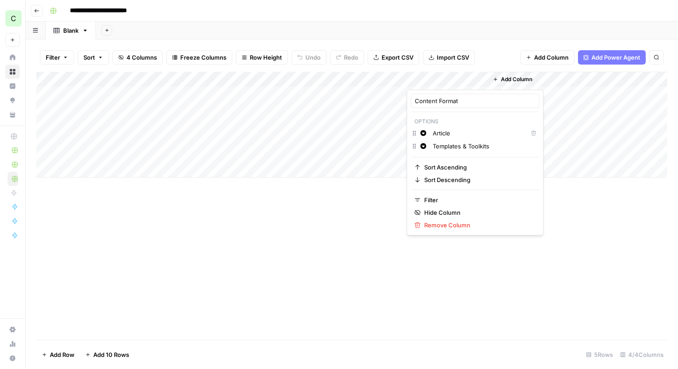
type input "Templates & Toolkits"
type input "Ebook"
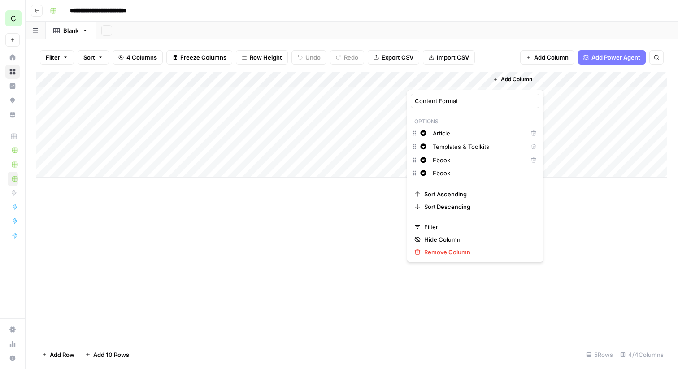
click at [480, 173] on input "Ebook" at bounding box center [483, 172] width 103 height 9
click at [449, 173] on input "text" at bounding box center [483, 172] width 103 height 9
type input "Case Study"
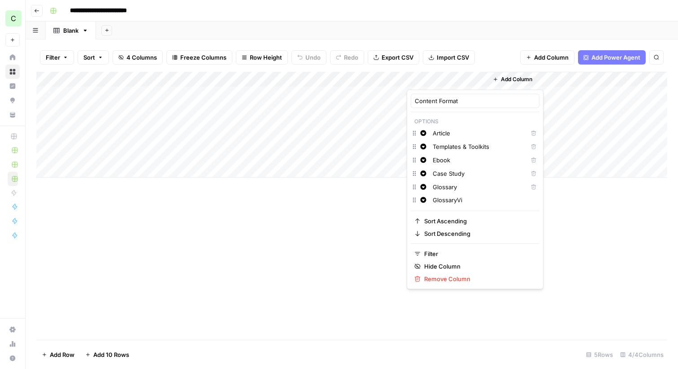
type input "GlossaryV"
type input "Video"
click at [287, 291] on div "Add Column" at bounding box center [351, 206] width 630 height 268
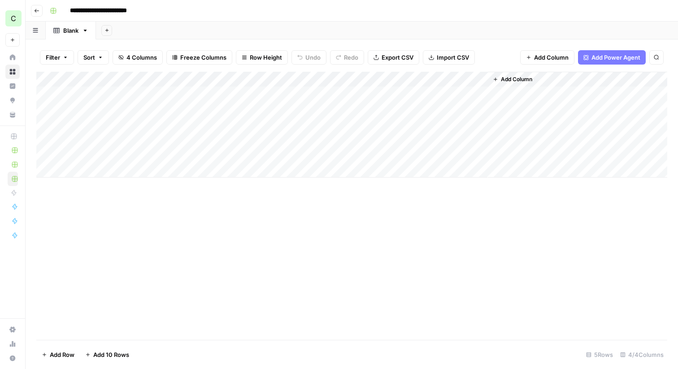
click at [505, 77] on span "Add Column" at bounding box center [516, 79] width 31 height 8
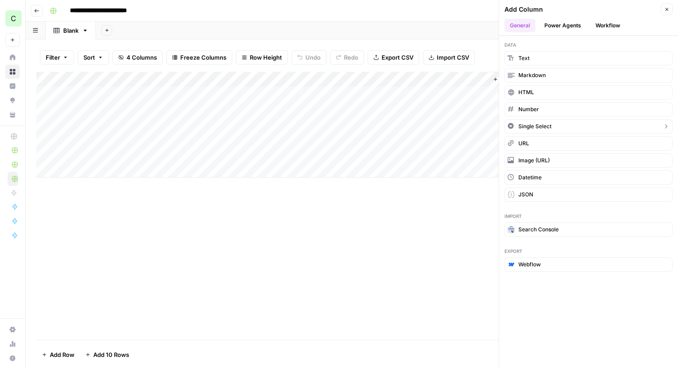
click at [536, 127] on span "Single Select" at bounding box center [534, 126] width 33 height 8
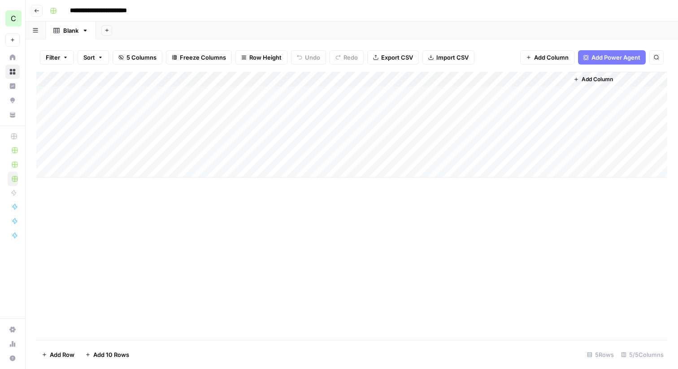
click at [513, 82] on div "Add Column" at bounding box center [351, 125] width 630 height 106
click at [529, 132] on input "Add Option" at bounding box center [558, 132] width 91 height 9
type input "ption"
click at [513, 102] on input "New Column" at bounding box center [549, 100] width 109 height 9
type input "ICPs"
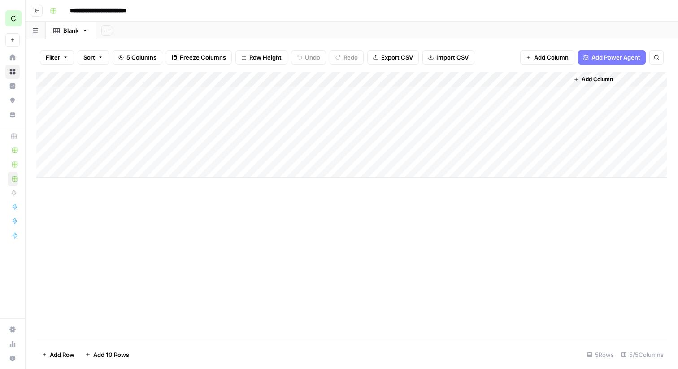
click at [518, 76] on div "Add Column" at bounding box center [351, 125] width 630 height 106
click at [536, 138] on div "Change color Add Option" at bounding box center [549, 133] width 117 height 13
click at [536, 131] on input "Add Option" at bounding box center [558, 132] width 91 height 9
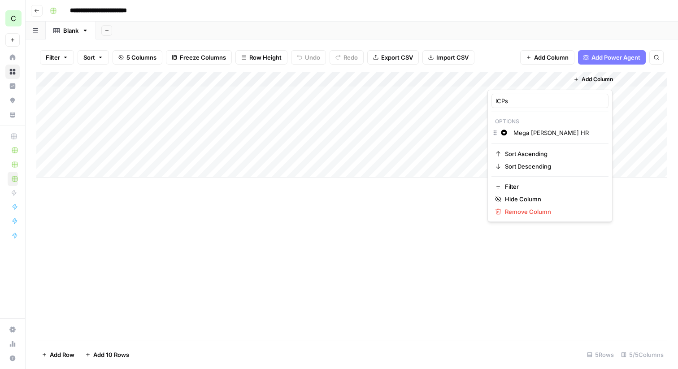
type input "Mega [PERSON_NAME] HR"
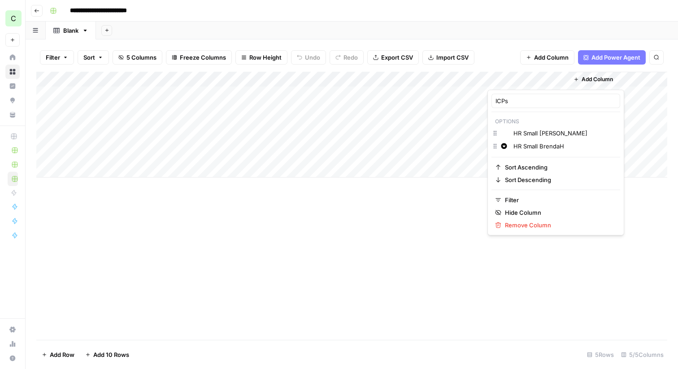
type input "HR Small BrendaHR"
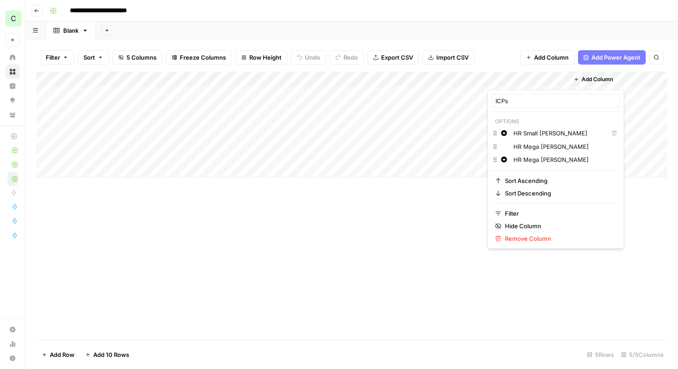
type input "HR Mega BrendaB"
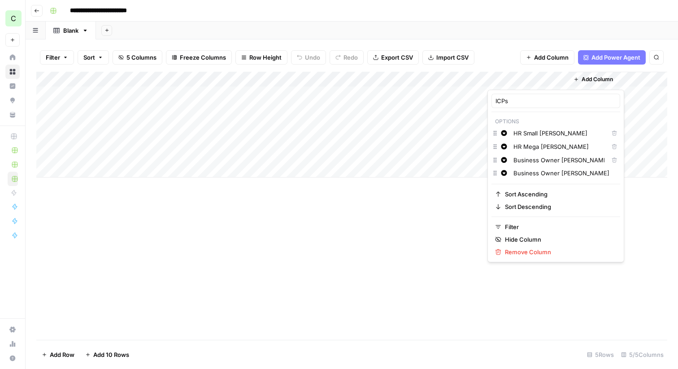
click at [559, 174] on input "Business Owner [PERSON_NAME]" at bounding box center [564, 172] width 103 height 9
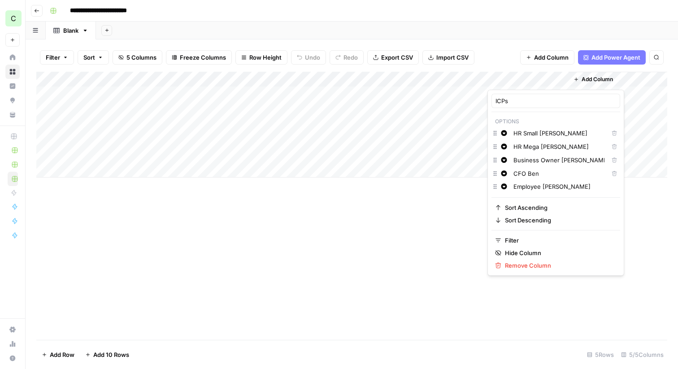
type input "Employee [PERSON_NAME]"
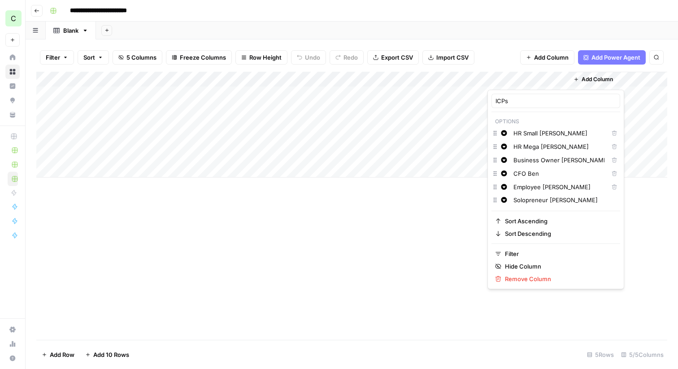
type input "Solopreneur [PERSON_NAME]"
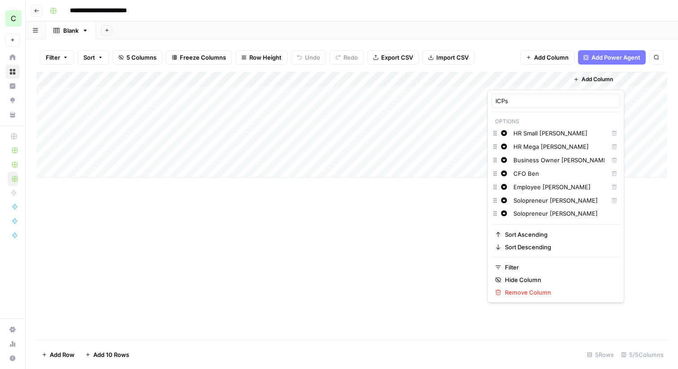
click at [346, 271] on div "Add Column" at bounding box center [351, 206] width 630 height 268
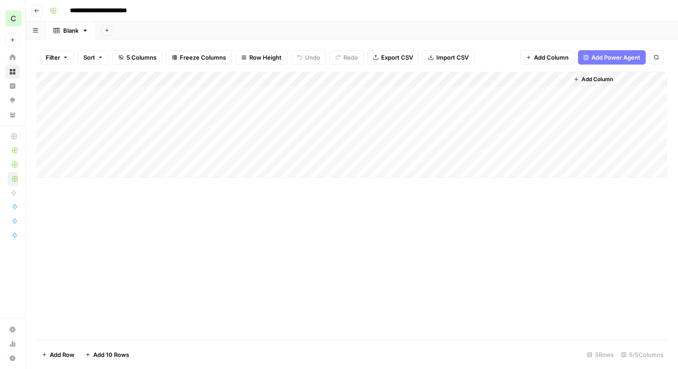
click at [582, 79] on span "Add Column" at bounding box center [596, 79] width 31 height 8
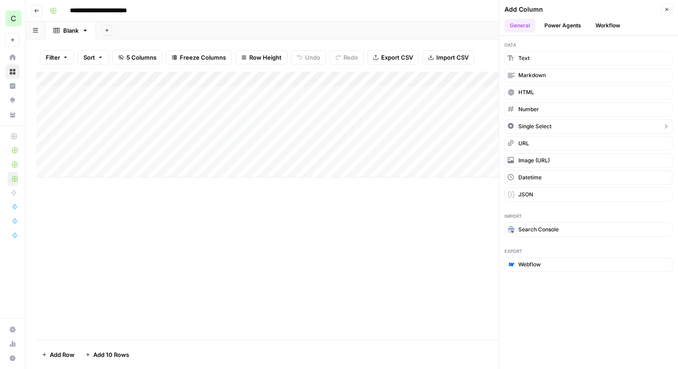
click at [531, 124] on span "Single Select" at bounding box center [534, 126] width 33 height 8
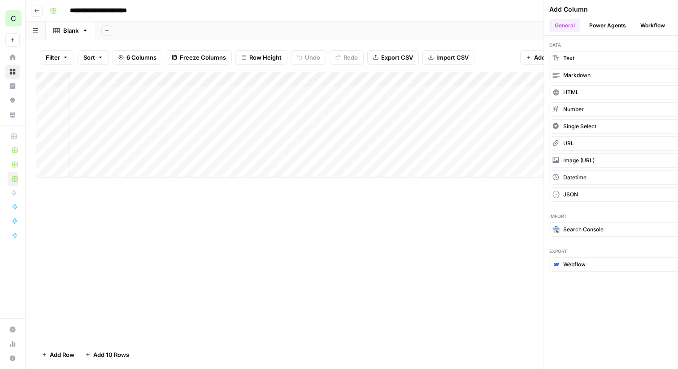
scroll to position [0, 32]
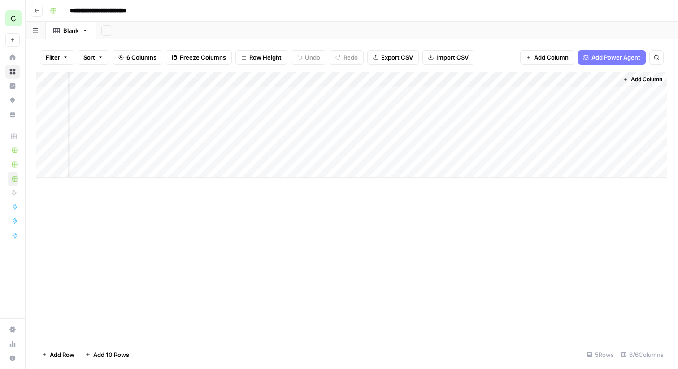
click at [554, 76] on div "Add Column" at bounding box center [351, 125] width 630 height 106
click at [567, 105] on div "New Column" at bounding box center [598, 101] width 117 height 14
type input "Status"
click at [561, 92] on div "Add Column" at bounding box center [351, 125] width 630 height 106
click at [577, 77] on div "Add Column" at bounding box center [351, 125] width 630 height 106
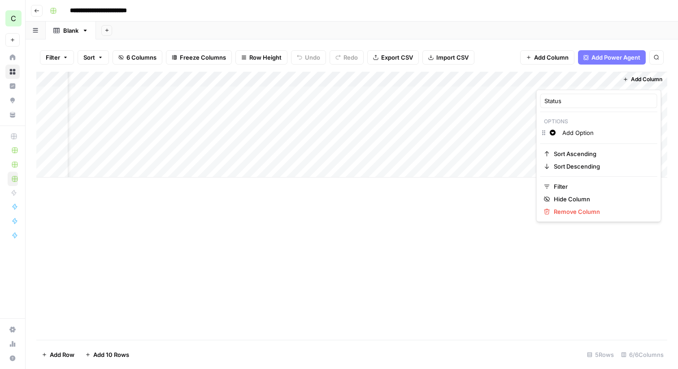
click at [573, 129] on input "Add Option" at bounding box center [607, 132] width 91 height 9
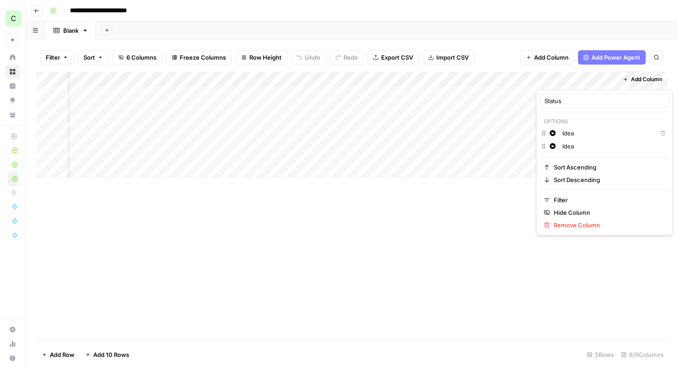
type input "IdeaN"
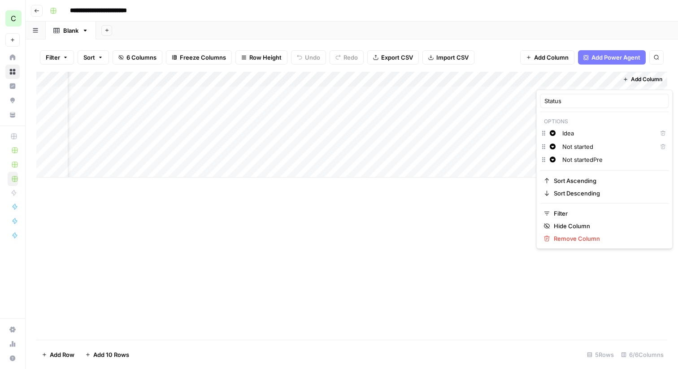
type input "Not startedPr"
type input "Title chose"
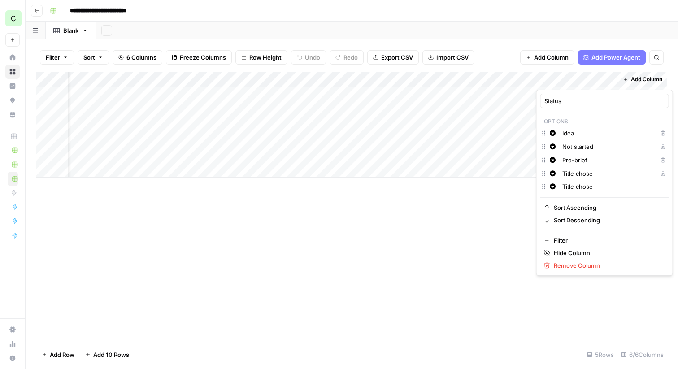
click at [596, 175] on input "Title chose" at bounding box center [607, 173] width 91 height 9
type input "Title chosen"
click at [595, 187] on input "Title chose" at bounding box center [613, 186] width 103 height 9
click at [583, 201] on input "Brief draft" at bounding box center [613, 199] width 103 height 9
type input "Brief approved"
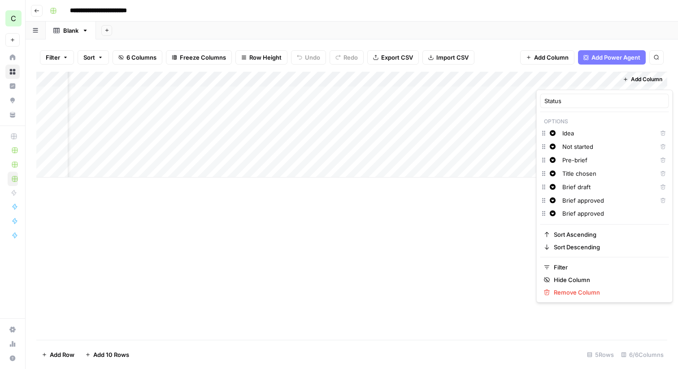
click at [603, 210] on input "Brief approved" at bounding box center [613, 213] width 103 height 9
type input "Production"
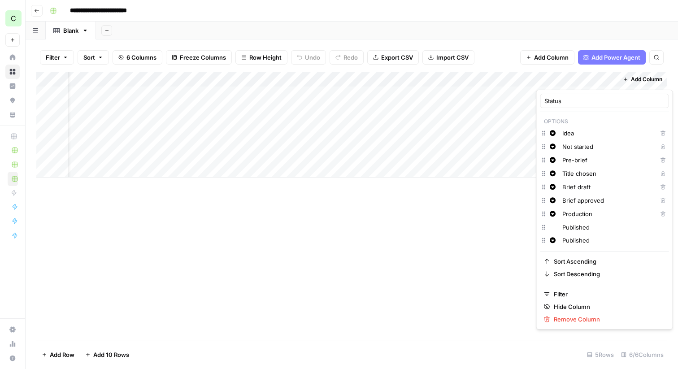
type input "PublishedN"
type input "Needs review"
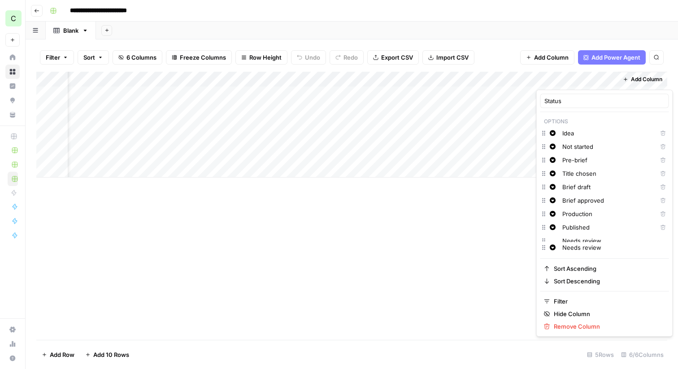
scroll to position [6, 0]
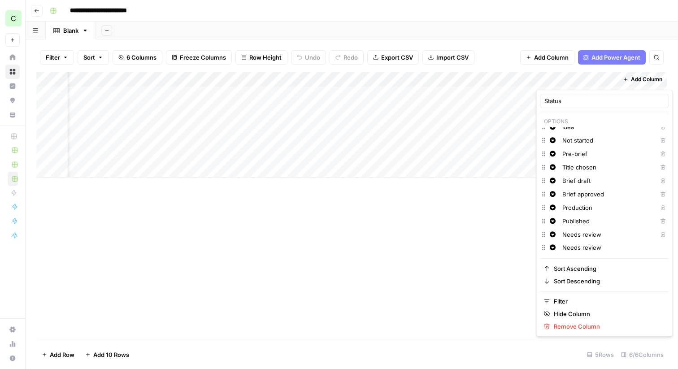
click at [359, 255] on div "Add Column" at bounding box center [351, 206] width 630 height 268
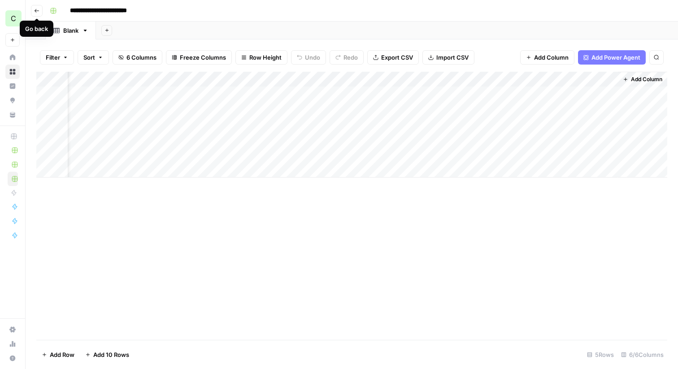
click at [32, 9] on button "Go back" at bounding box center [37, 11] width 12 height 12
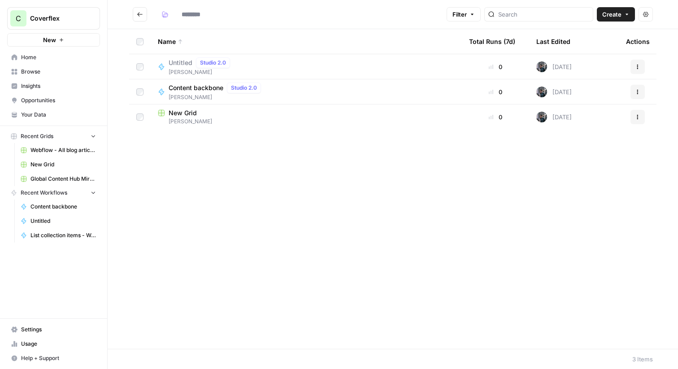
type input "*********"
click at [173, 63] on span "Untitled" at bounding box center [180, 62] width 24 height 9
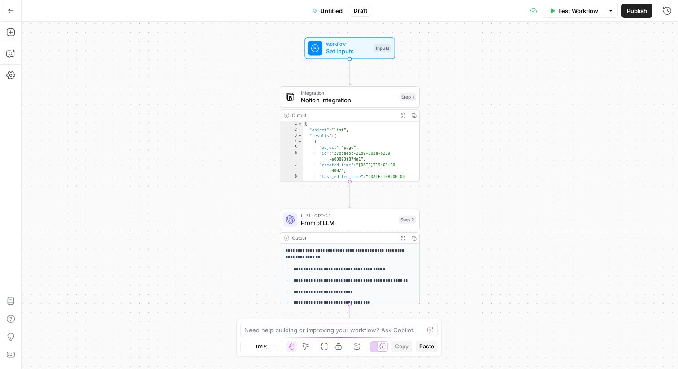
click at [13, 12] on icon "button" at bounding box center [11, 11] width 6 height 6
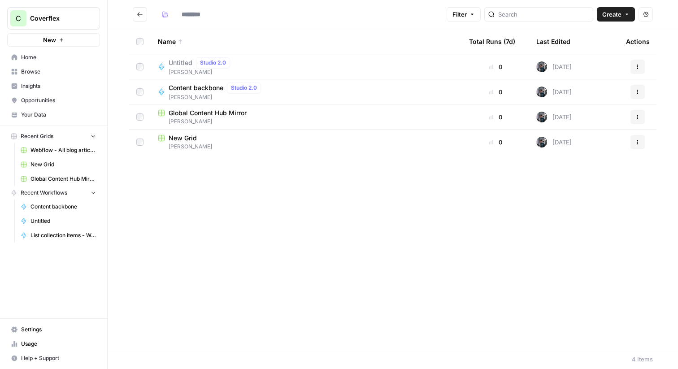
type input "*********"
click at [635, 140] on icon "button" at bounding box center [637, 141] width 5 height 5
click at [566, 210] on button "Delete" at bounding box center [594, 216] width 92 height 13
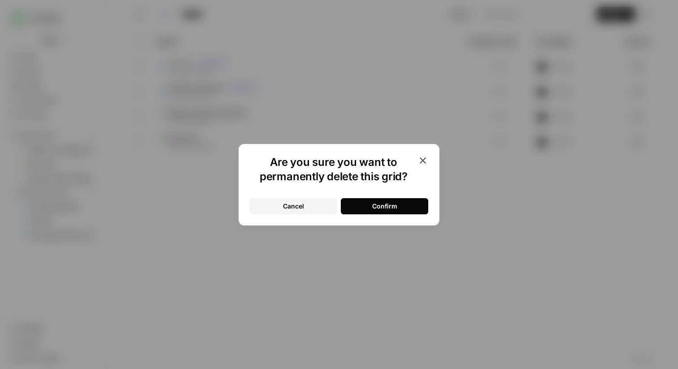
click at [350, 199] on button "Confirm" at bounding box center [384, 206] width 87 height 16
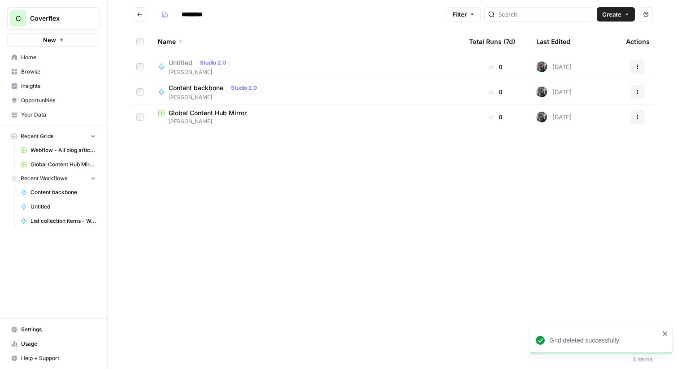
click at [613, 18] on span "Create" at bounding box center [611, 14] width 19 height 9
click at [591, 49] on span "Workflow" at bounding box center [598, 47] width 50 height 9
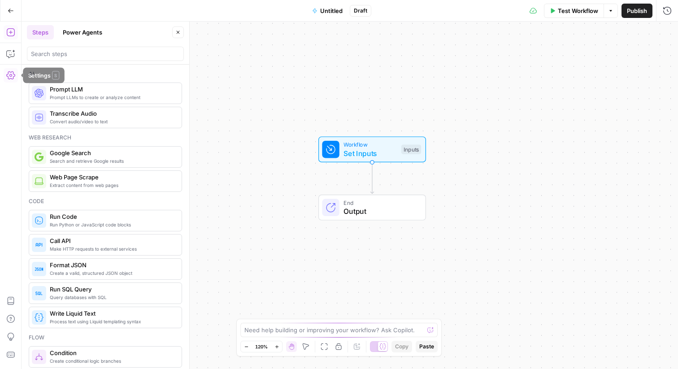
click at [9, 79] on icon "button" at bounding box center [10, 75] width 9 height 8
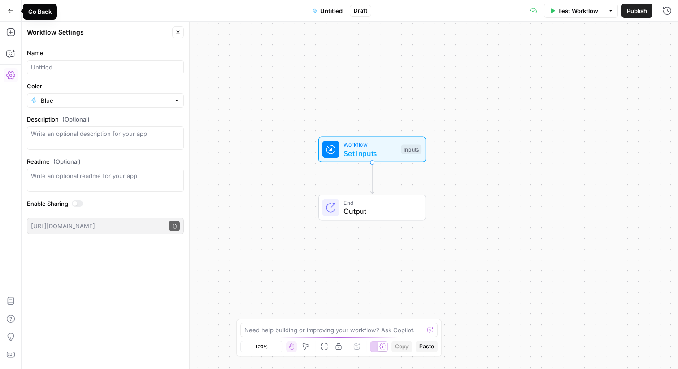
click at [10, 13] on icon "button" at bounding box center [11, 11] width 6 height 6
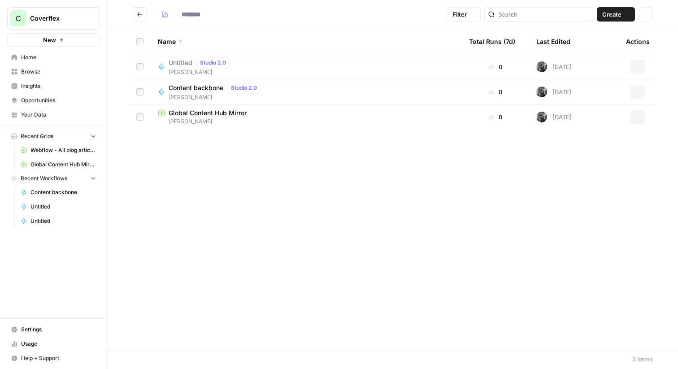
type input "*********"
click at [270, 72] on div "Untitled Studio 2.0 Francisco" at bounding box center [306, 66] width 297 height 19
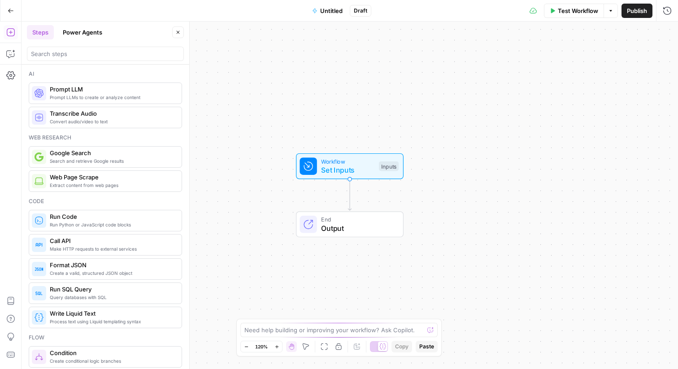
click at [337, 11] on span "Untitled" at bounding box center [331, 10] width 22 height 9
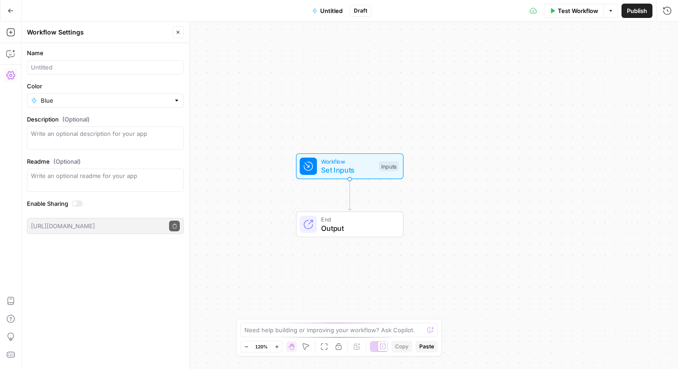
click at [66, 73] on div at bounding box center [105, 67] width 157 height 14
type input "Global Content Hub Mirror Engine"
click at [293, 162] on div "Workflow Set Inputs Inputs" at bounding box center [349, 166] width 167 height 26
click at [236, 179] on div "Workflow Set Inputs Inputs End Output" at bounding box center [350, 195] width 656 height 347
click at [175, 30] on icon "button" at bounding box center [177, 32] width 5 height 5
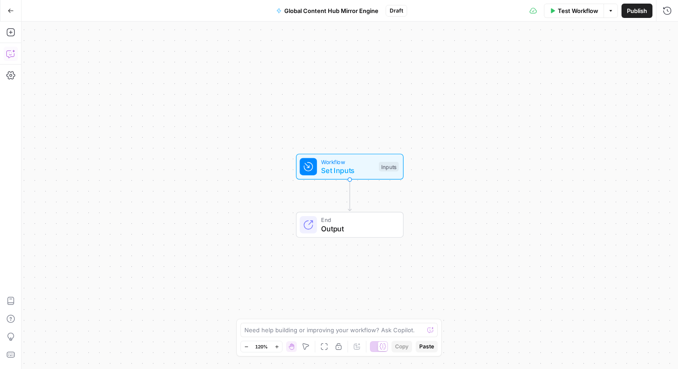
click at [10, 56] on icon "button" at bounding box center [10, 53] width 9 height 9
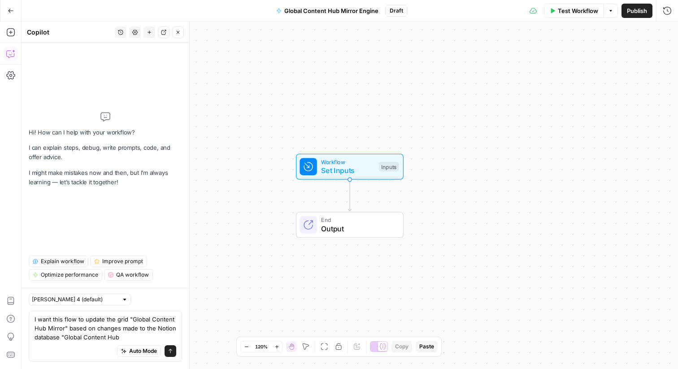
type textarea "I want this flow to update the grid "Global Content Hub Mirror" based on change…"
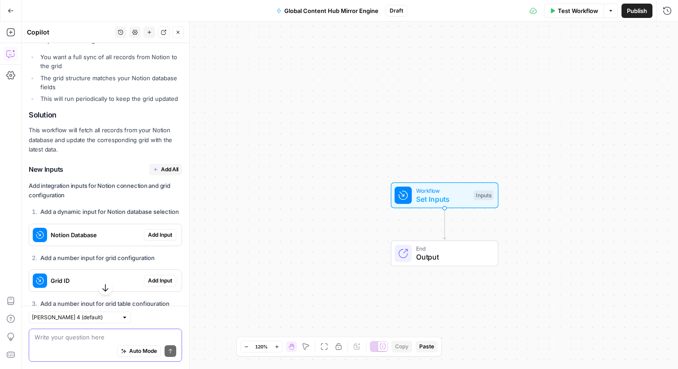
scroll to position [160, 0]
click at [159, 231] on span "Add Input" at bounding box center [160, 234] width 24 height 8
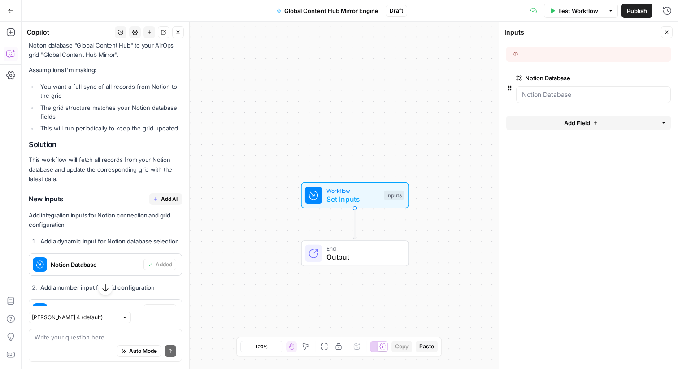
scroll to position [145, 0]
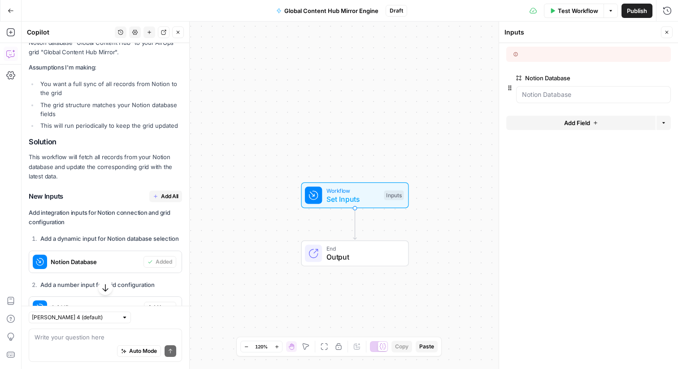
click at [166, 195] on span "Add All" at bounding box center [169, 196] width 17 height 8
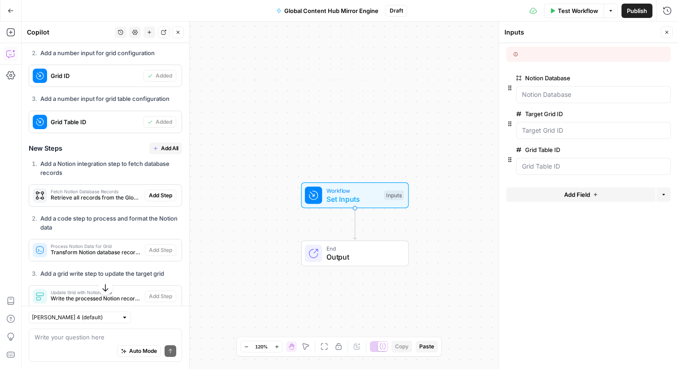
scroll to position [387, 0]
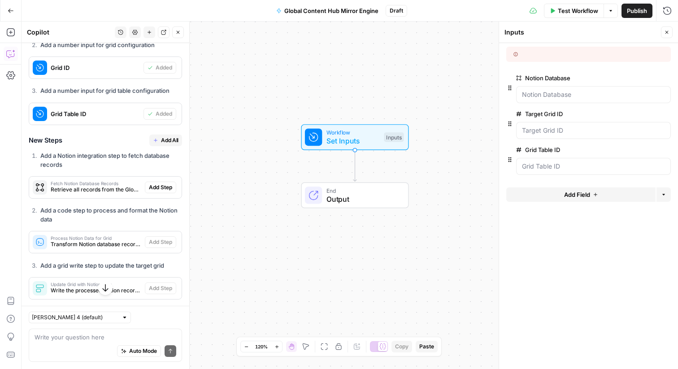
click at [160, 138] on button "Add All" at bounding box center [165, 140] width 33 height 12
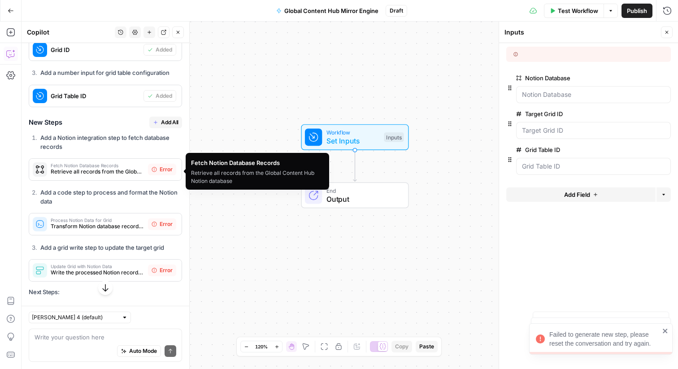
scroll to position [410, 0]
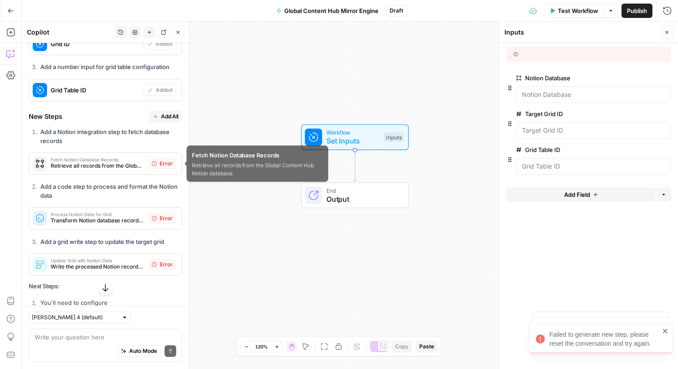
click at [140, 164] on span "Retrieve all records from the Global Content Hub Notion database" at bounding box center [98, 166] width 94 height 8
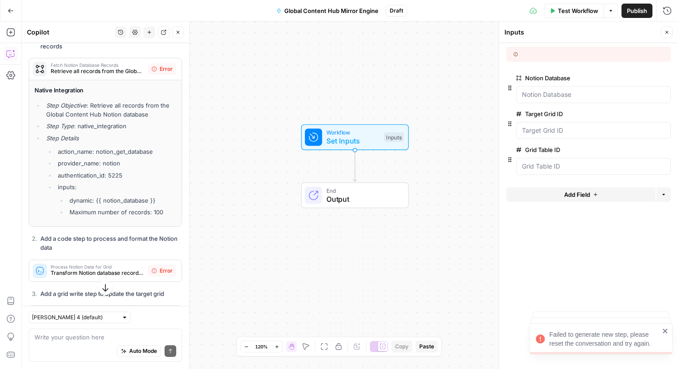
scroll to position [478, 0]
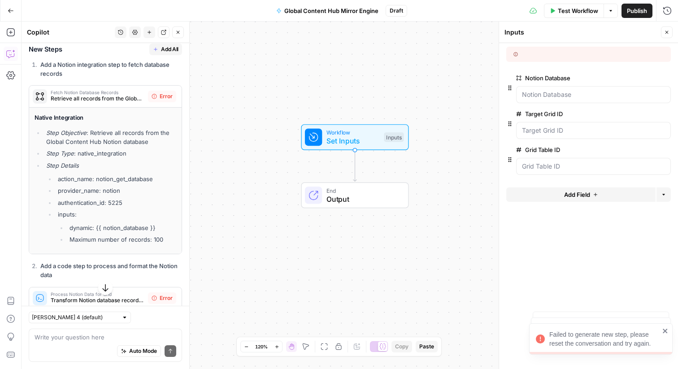
click at [125, 97] on span "Retrieve all records from the Global Content Hub Notion database" at bounding box center [98, 99] width 94 height 8
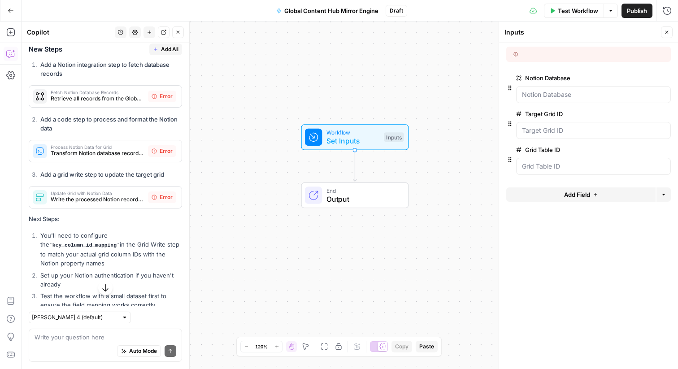
click at [160, 95] on span "Error" at bounding box center [166, 96] width 13 height 8
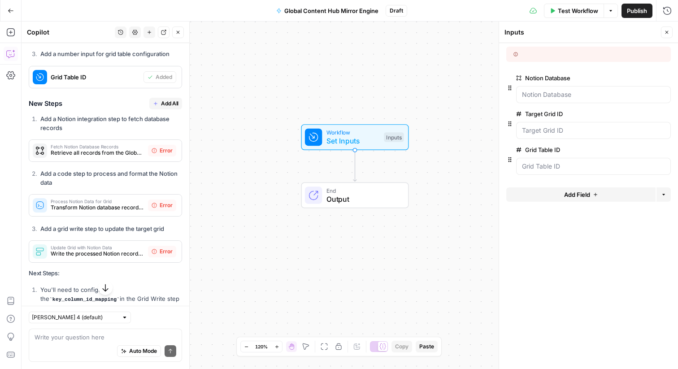
click at [667, 33] on icon "button" at bounding box center [666, 32] width 5 height 5
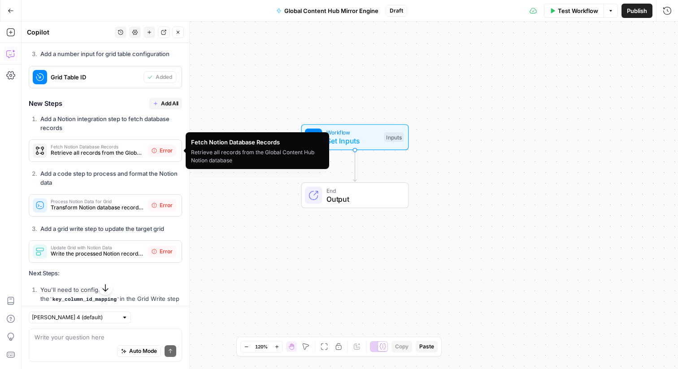
click at [113, 150] on span "Retrieve all records from the Global Content Hub Notion database" at bounding box center [98, 153] width 94 height 8
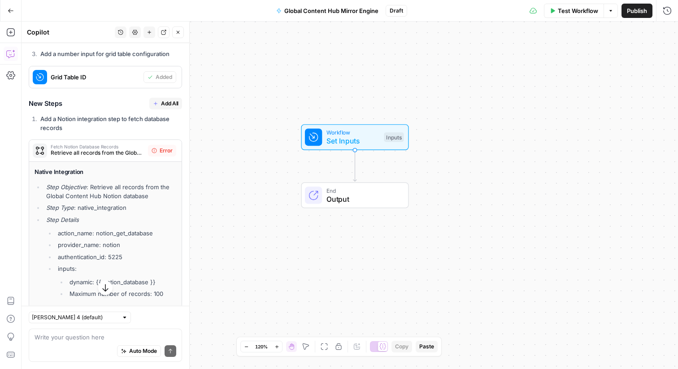
click at [114, 156] on span "Retrieve all records from the Global Content Hub Notion database" at bounding box center [98, 153] width 94 height 8
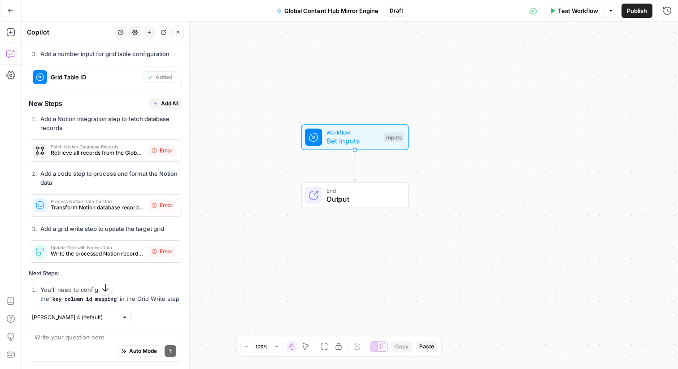
click at [114, 156] on span "Retrieve all records from the Global Content Hub Notion database" at bounding box center [98, 153] width 94 height 8
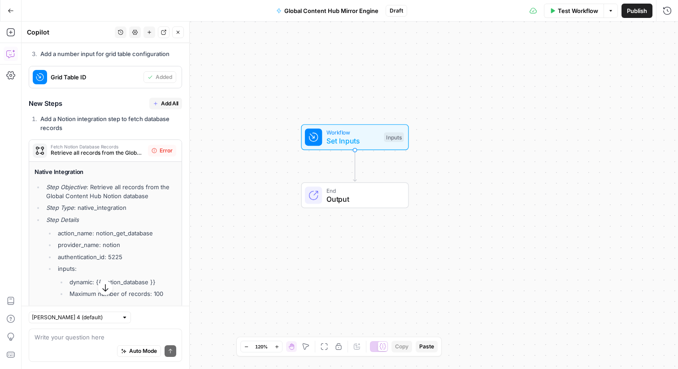
click at [114, 156] on span "Retrieve all records from the Global Content Hub Notion database" at bounding box center [98, 153] width 94 height 8
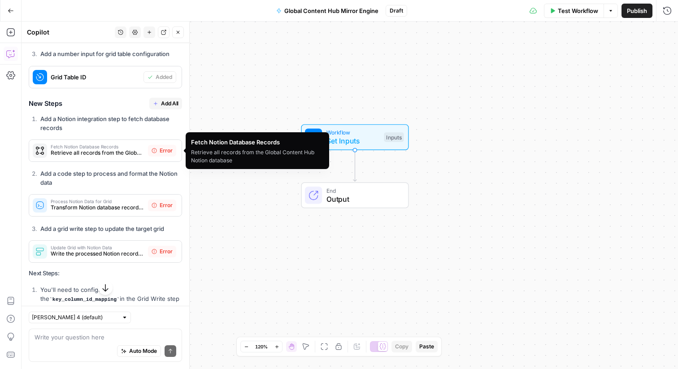
click at [40, 153] on icon at bounding box center [40, 151] width 8 height 8
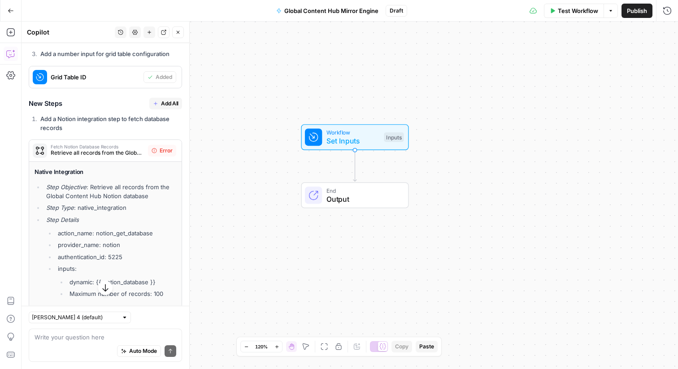
click at [96, 155] on span "Retrieve all records from the Global Content Hub Notion database" at bounding box center [98, 153] width 94 height 8
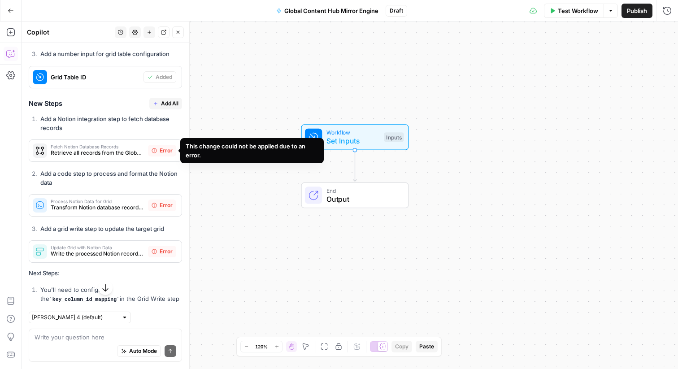
click at [159, 151] on div "Error" at bounding box center [162, 151] width 28 height 12
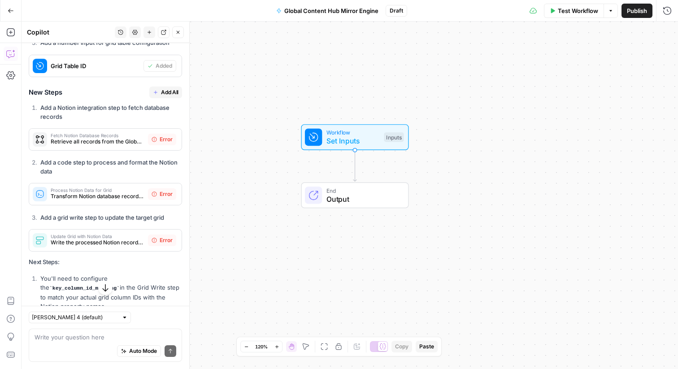
scroll to position [426, 0]
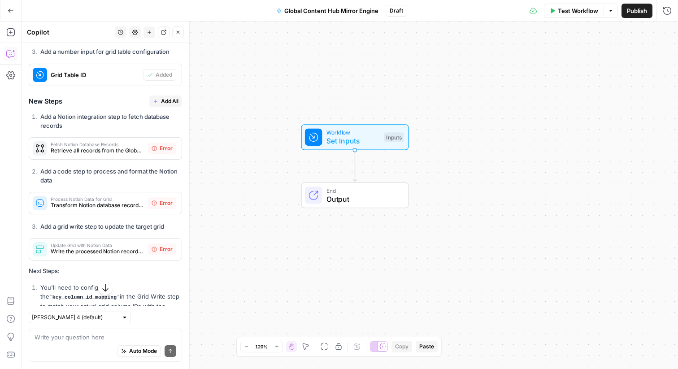
click at [163, 150] on span "Error" at bounding box center [166, 148] width 13 height 8
click at [9, 34] on icon "button" at bounding box center [10, 32] width 9 height 9
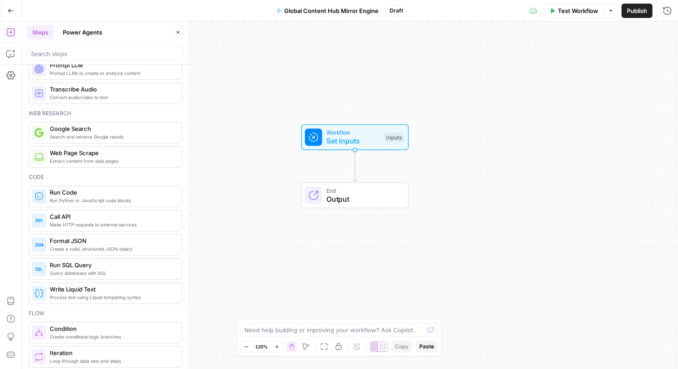
scroll to position [0, 0]
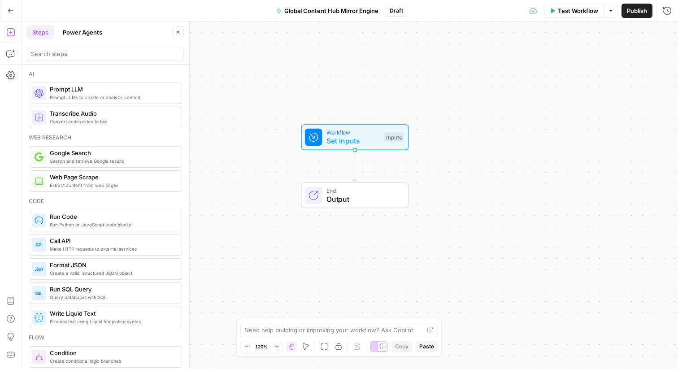
click at [74, 36] on button "Power Agents" at bounding box center [82, 32] width 50 height 14
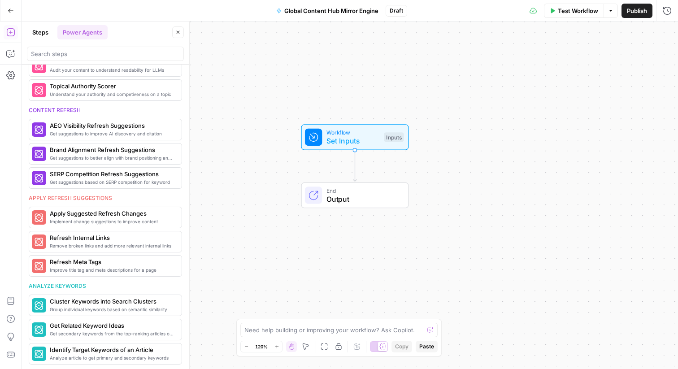
scroll to position [364, 0]
click at [39, 33] on button "Steps" at bounding box center [40, 32] width 27 height 14
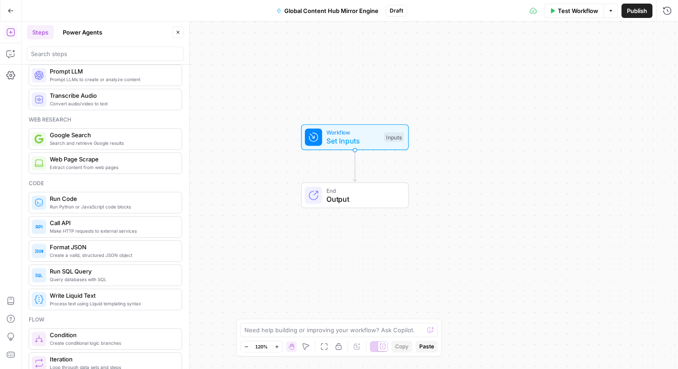
scroll to position [0, 0]
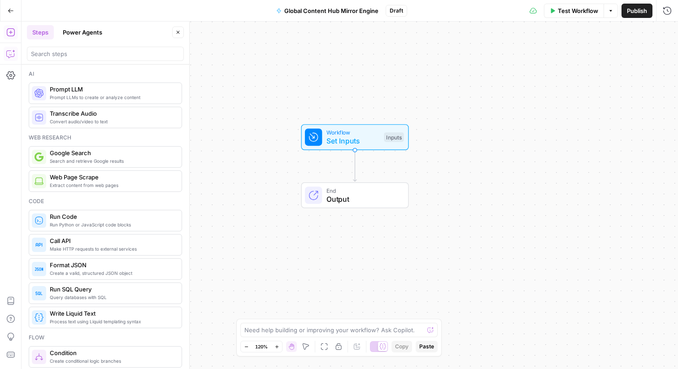
click at [7, 57] on icon "button" at bounding box center [10, 53] width 9 height 9
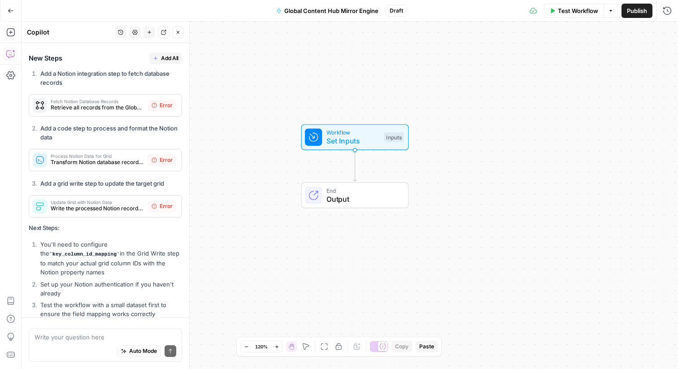
scroll to position [434, 0]
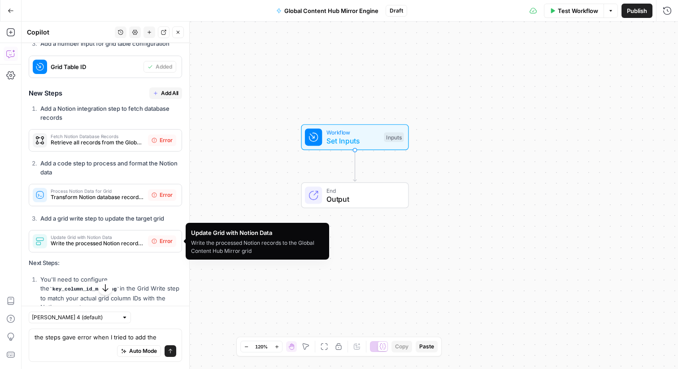
type textarea "the steps gave error when I tried to add them"
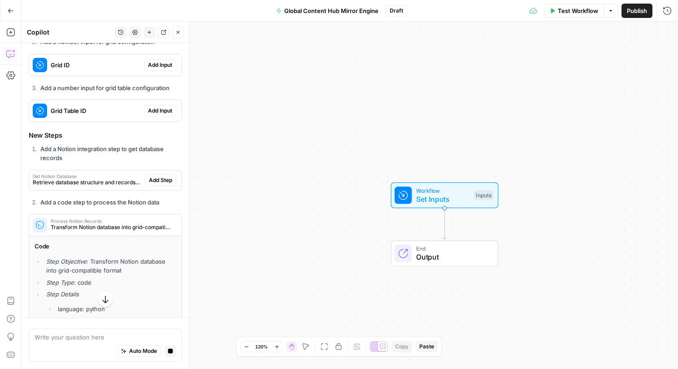
scroll to position [977, 0]
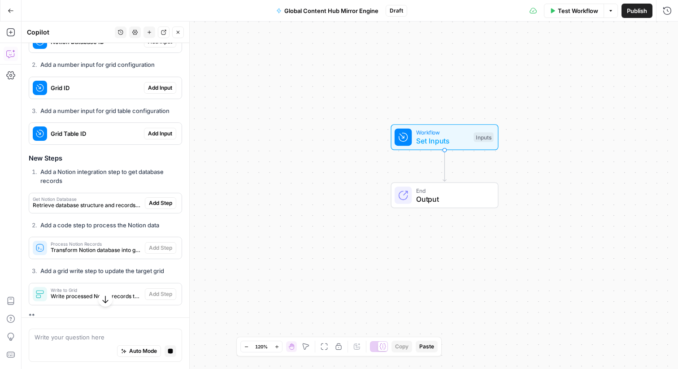
click at [413, 150] on div "Workflow Set Inputs Inputs End Output" at bounding box center [350, 195] width 656 height 347
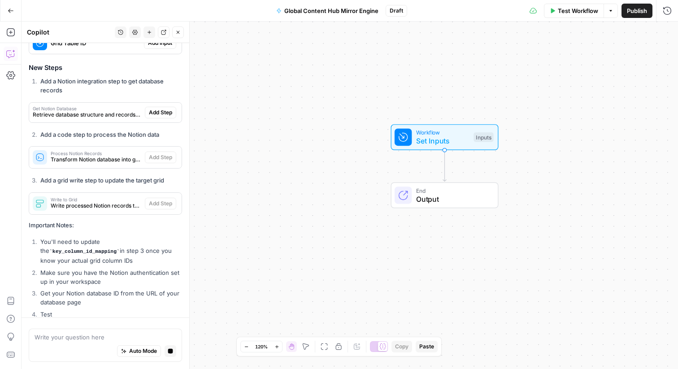
click at [431, 140] on span "Set Inputs" at bounding box center [442, 140] width 53 height 11
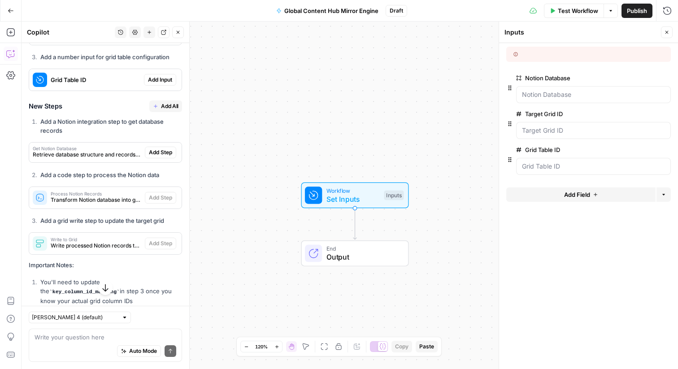
scroll to position [1019, 0]
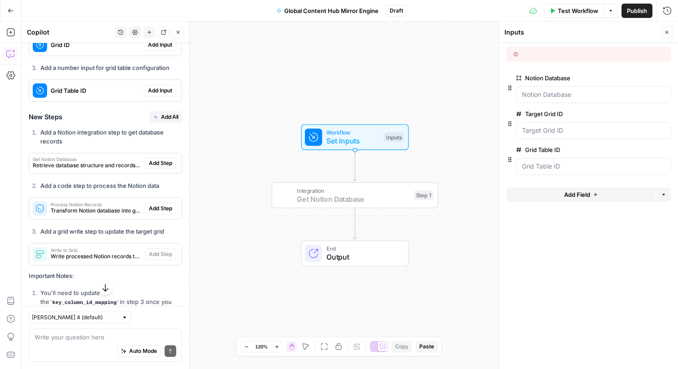
click at [158, 159] on span "Add Step" at bounding box center [160, 163] width 23 height 8
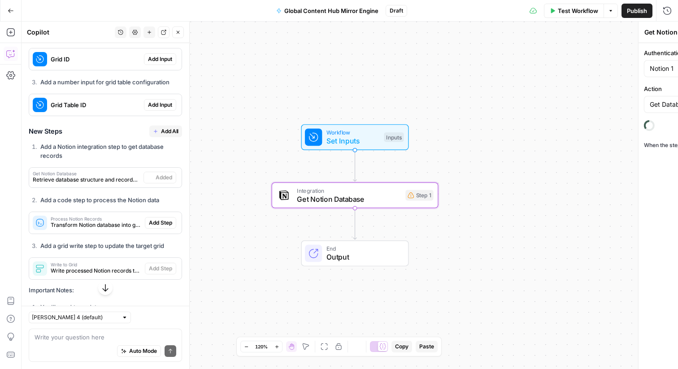
scroll to position [1033, 0]
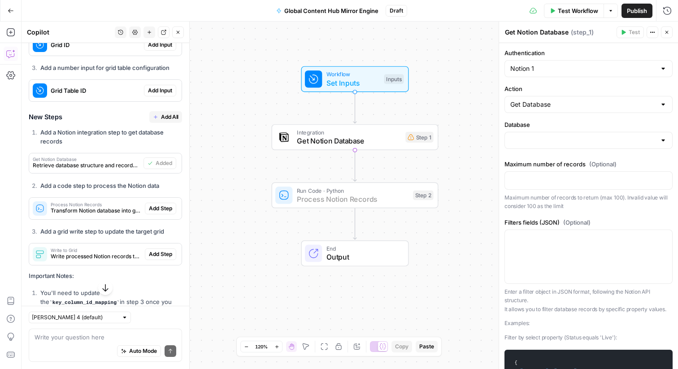
click at [164, 204] on span "Add Step" at bounding box center [160, 208] width 23 height 8
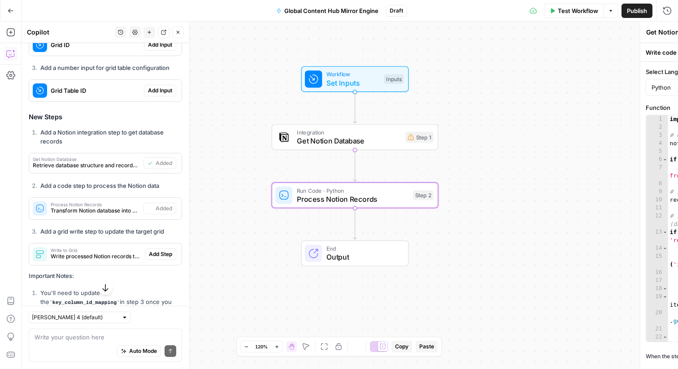
type textarea "Process Notion Records"
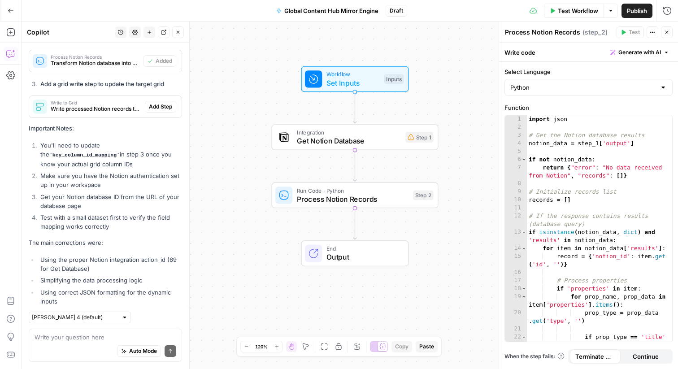
scroll to position [1175, 0]
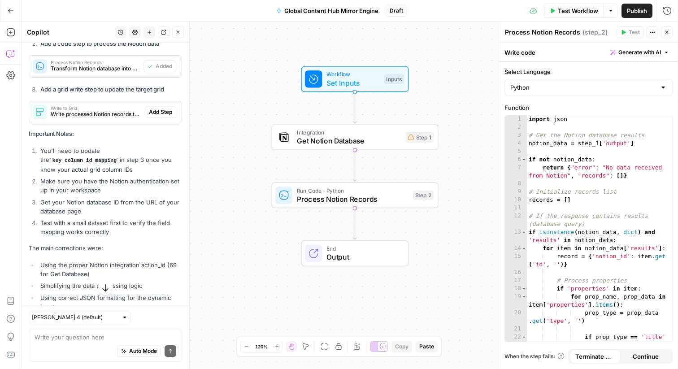
click at [165, 108] on span "Add Step" at bounding box center [160, 112] width 23 height 8
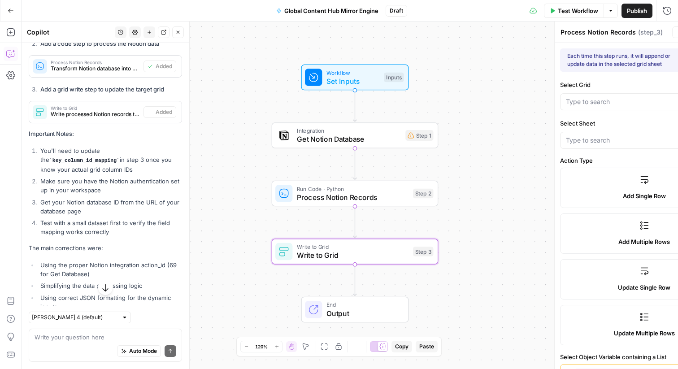
type textarea "Write to Grid"
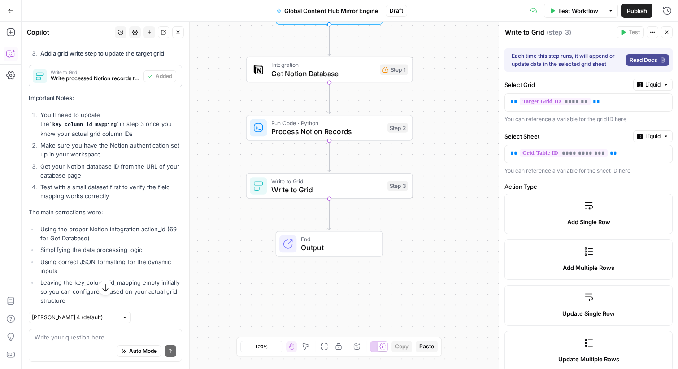
scroll to position [1224, 0]
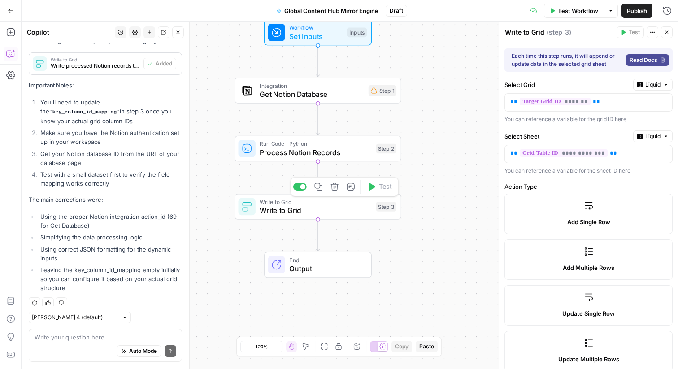
click at [313, 210] on span "Write to Grid" at bounding box center [315, 210] width 112 height 11
click at [262, 98] on span "Get Notion Database" at bounding box center [311, 94] width 104 height 11
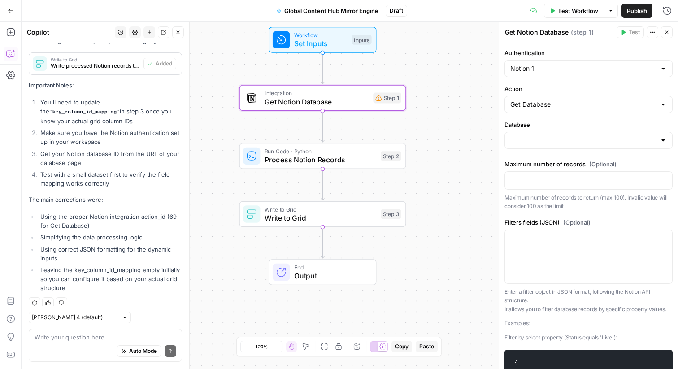
click at [551, 134] on div at bounding box center [588, 140] width 168 height 17
click at [549, 160] on span "Global Content Hub" at bounding box center [586, 162] width 149 height 9
type input "Global Content Hub"
drag, startPoint x: 56, startPoint y: 107, endPoint x: 37, endPoint y: 92, distance: 24.3
click at [38, 98] on li "You'll need to update the key_column_id_mapping in step 3 once you know your ac…" at bounding box center [110, 112] width 144 height 28
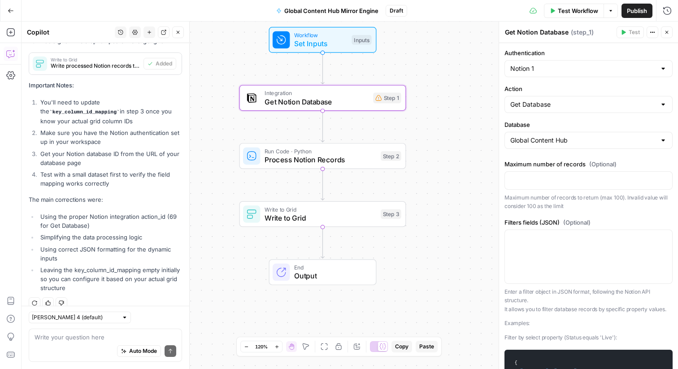
copy li "You'll need to update the key_column_id_mapping in step 3 once you know your ac…"
click at [79, 342] on div "Auto Mode Send" at bounding box center [106, 351] width 142 height 20
paste textarea "You'll need to update the key_column_id_mapping in step 3 once you know your ac…"
type textarea "what do you mean by: You'll need to update the key_column_id_mapping in step 3 …"
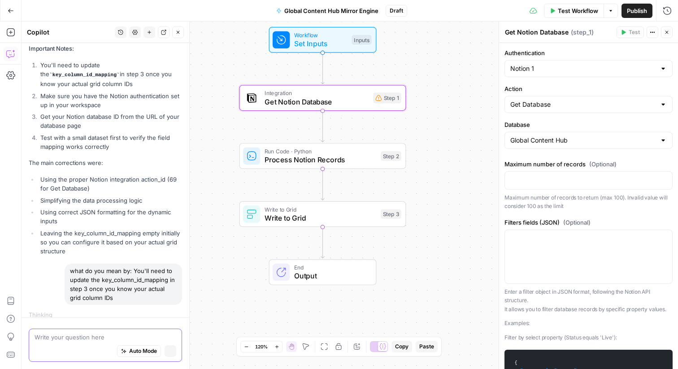
scroll to position [1217, 0]
click at [588, 9] on span "Test Workflow" at bounding box center [577, 10] width 40 height 9
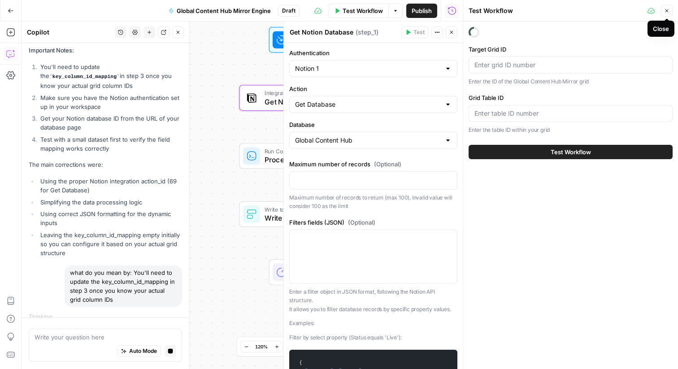
click at [671, 11] on button "Close" at bounding box center [667, 11] width 12 height 12
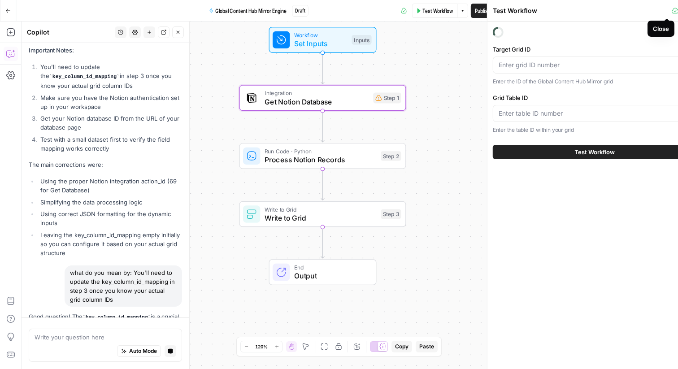
scroll to position [1227, 0]
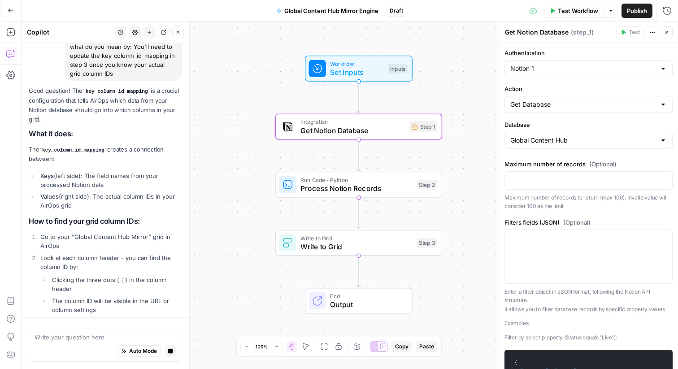
click at [348, 78] on div "Workflow Set Inputs Inputs Test Step" at bounding box center [359, 69] width 108 height 26
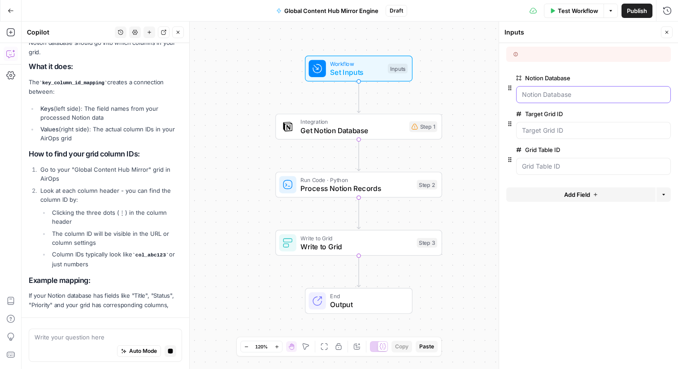
click at [573, 95] on Database "Notion Database" at bounding box center [593, 94] width 143 height 9
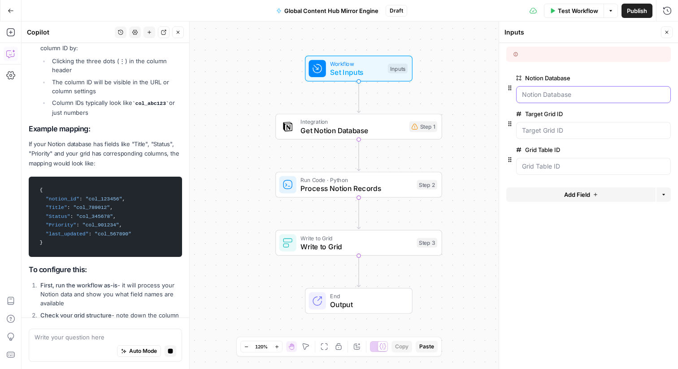
scroll to position [1674, 0]
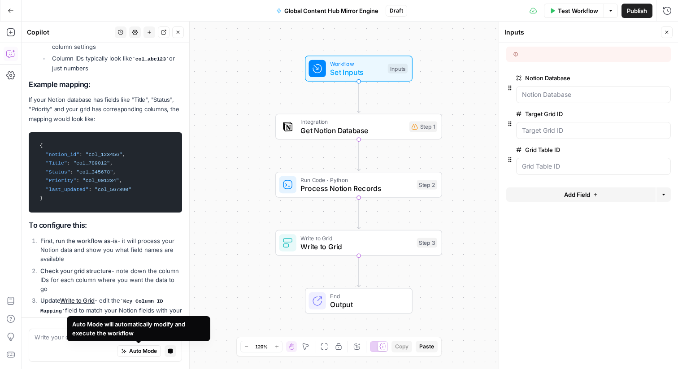
click at [72, 340] on div "Auto Mode will automatically modify and execute the workflow" at bounding box center [138, 328] width 143 height 25
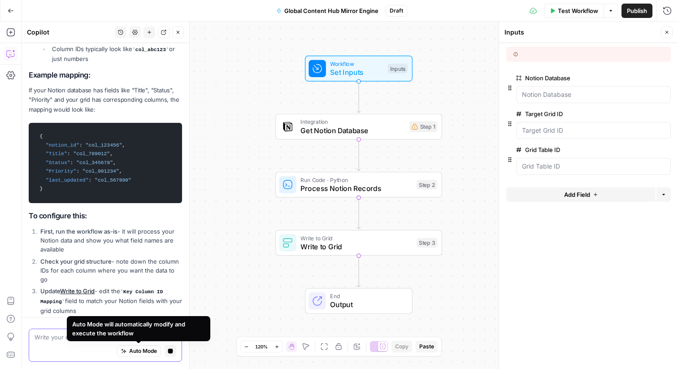
scroll to position [1734, 0]
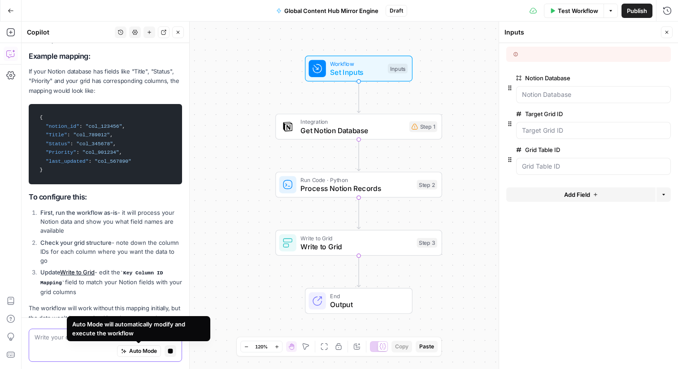
click at [43, 333] on textarea at bounding box center [106, 336] width 142 height 9
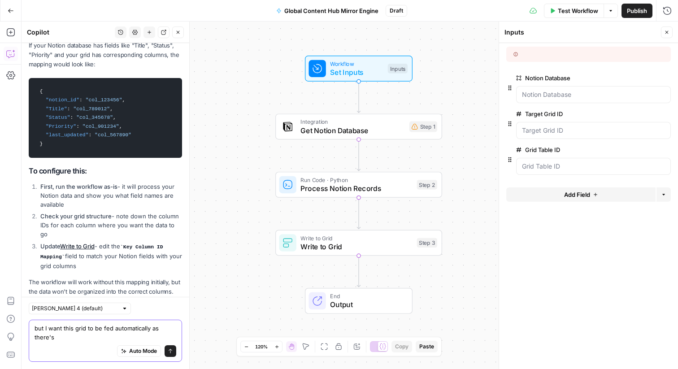
scroll to position [1811, 0]
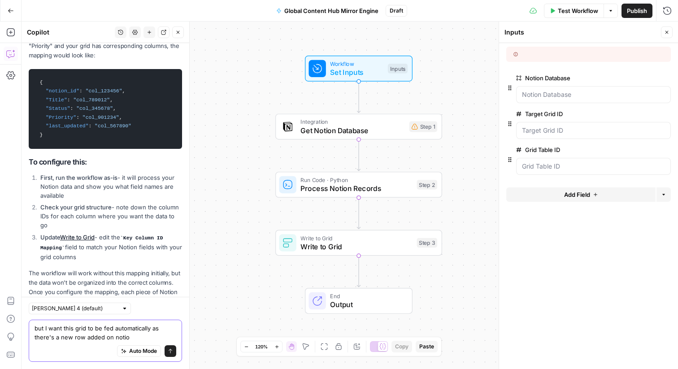
type textarea "but I want this grid to be fed automatically as there's a new row added on noti…"
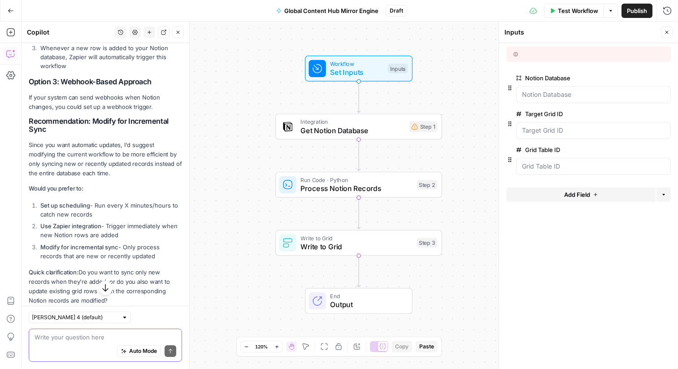
scroll to position [2288, 0]
